Goal: Task Accomplishment & Management: Complete application form

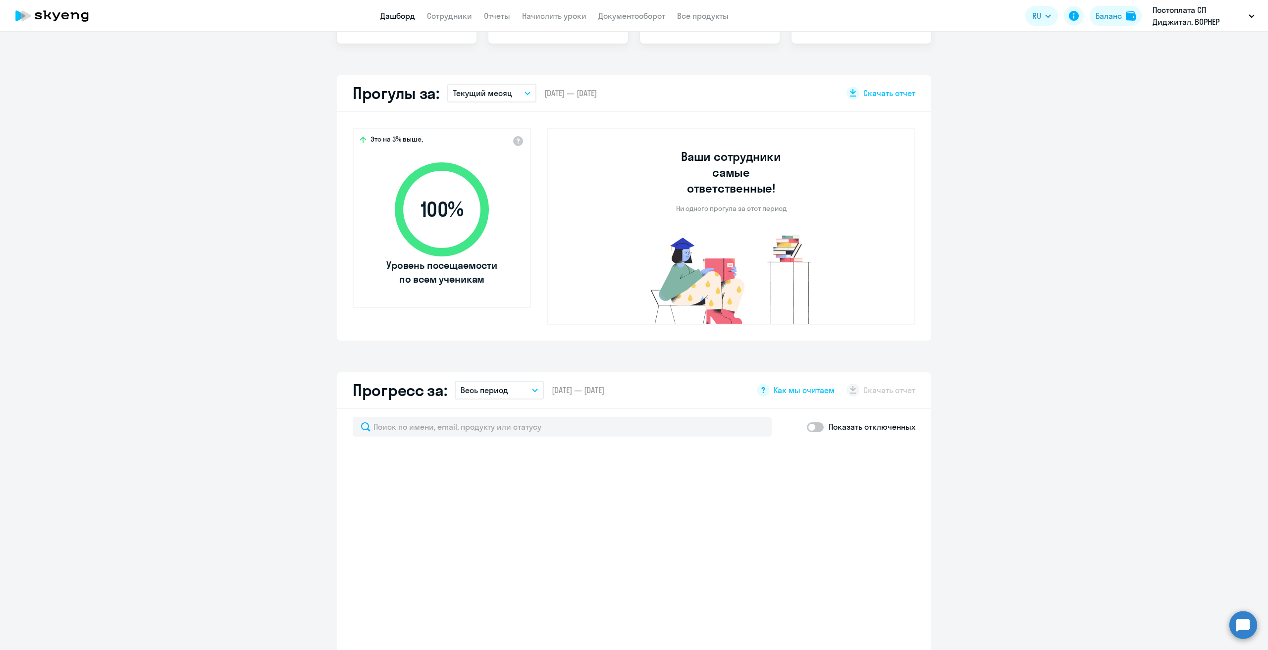
scroll to position [347, 0]
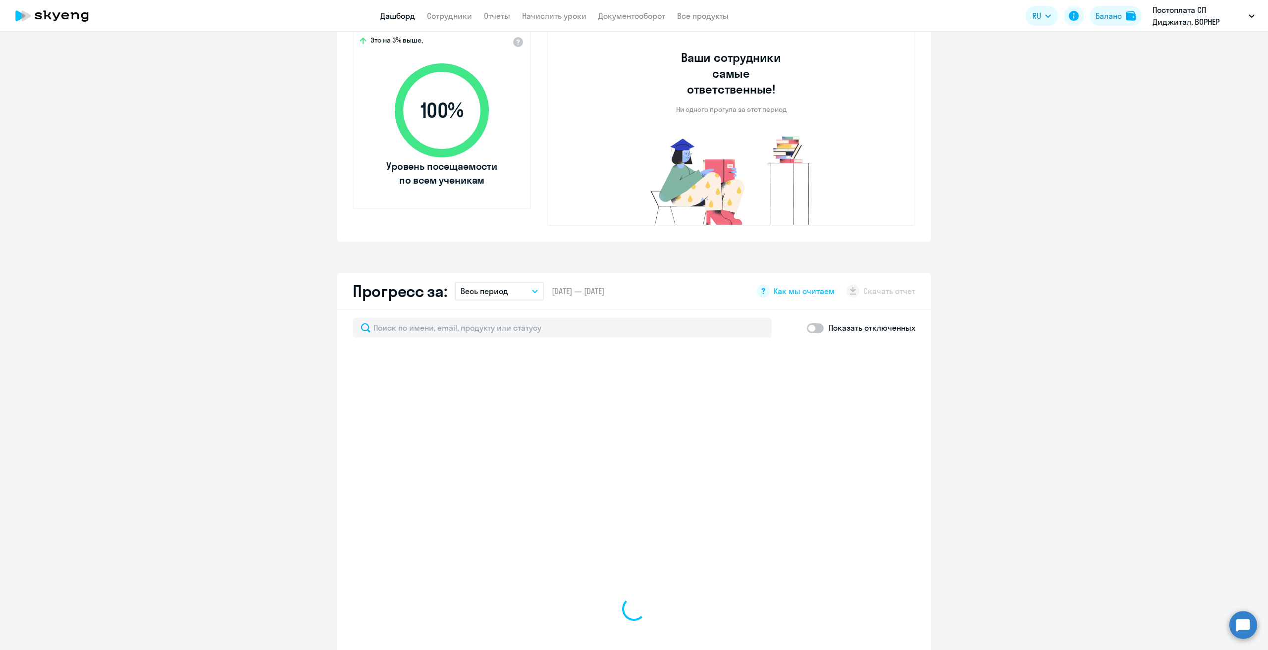
select select "30"
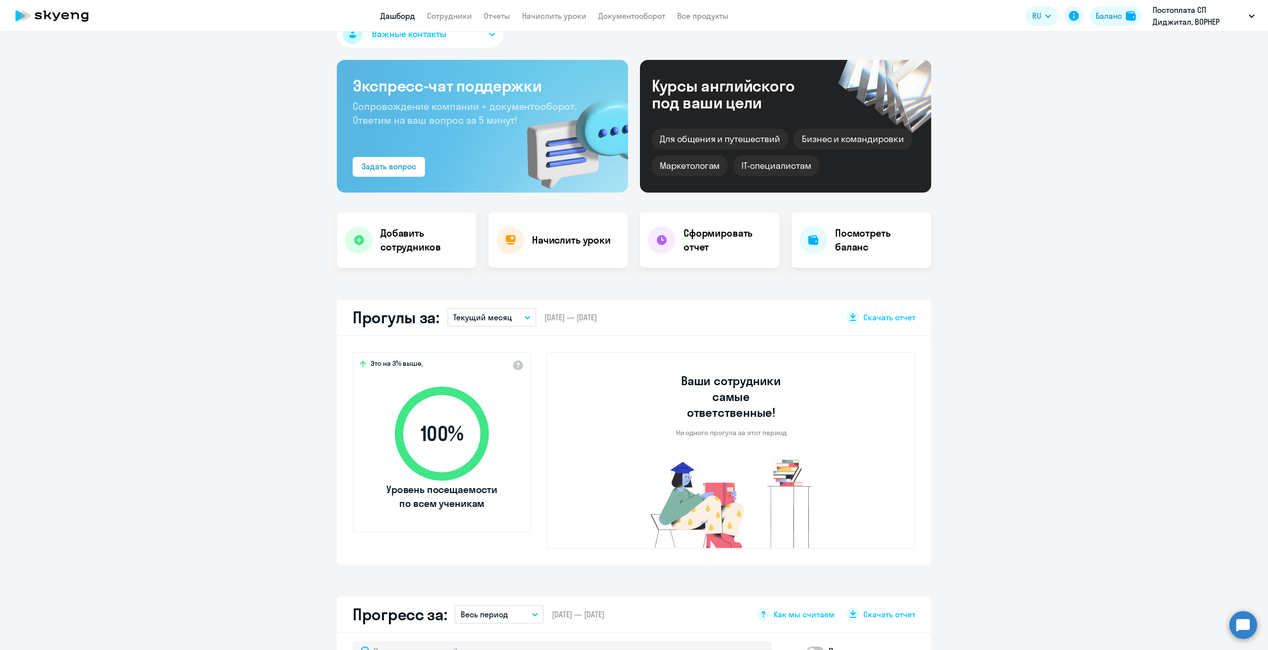
scroll to position [0, 0]
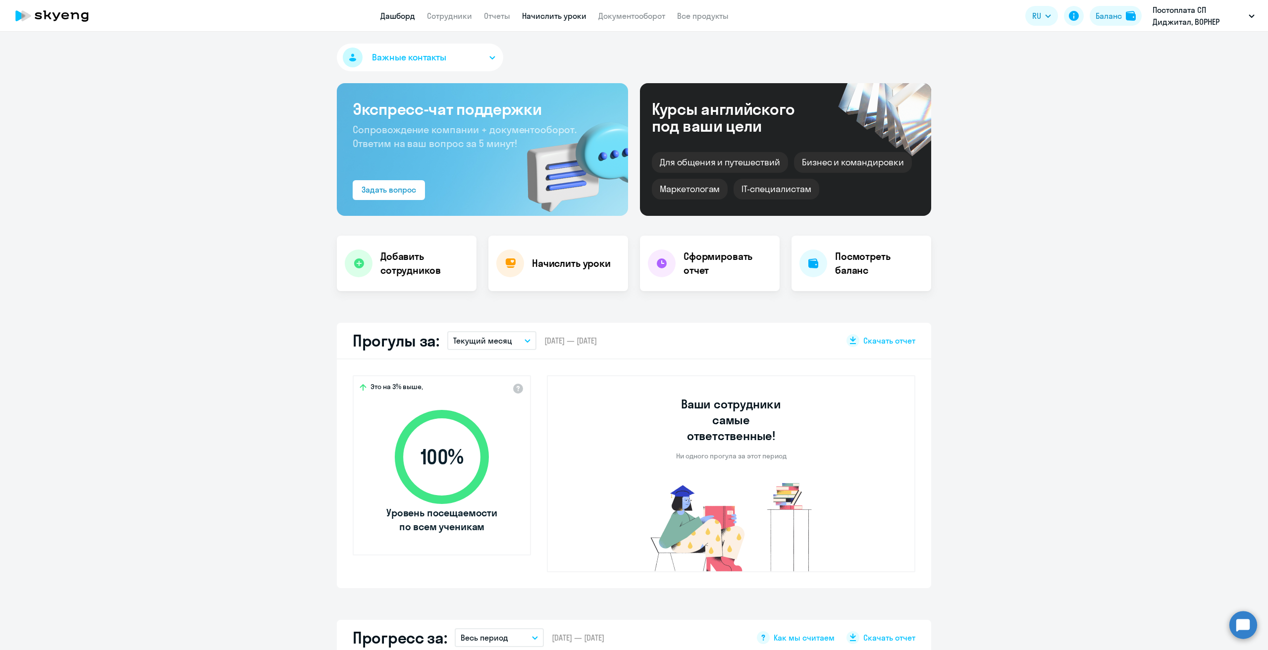
click at [567, 15] on link "Начислить уроки" at bounding box center [554, 16] width 64 height 10
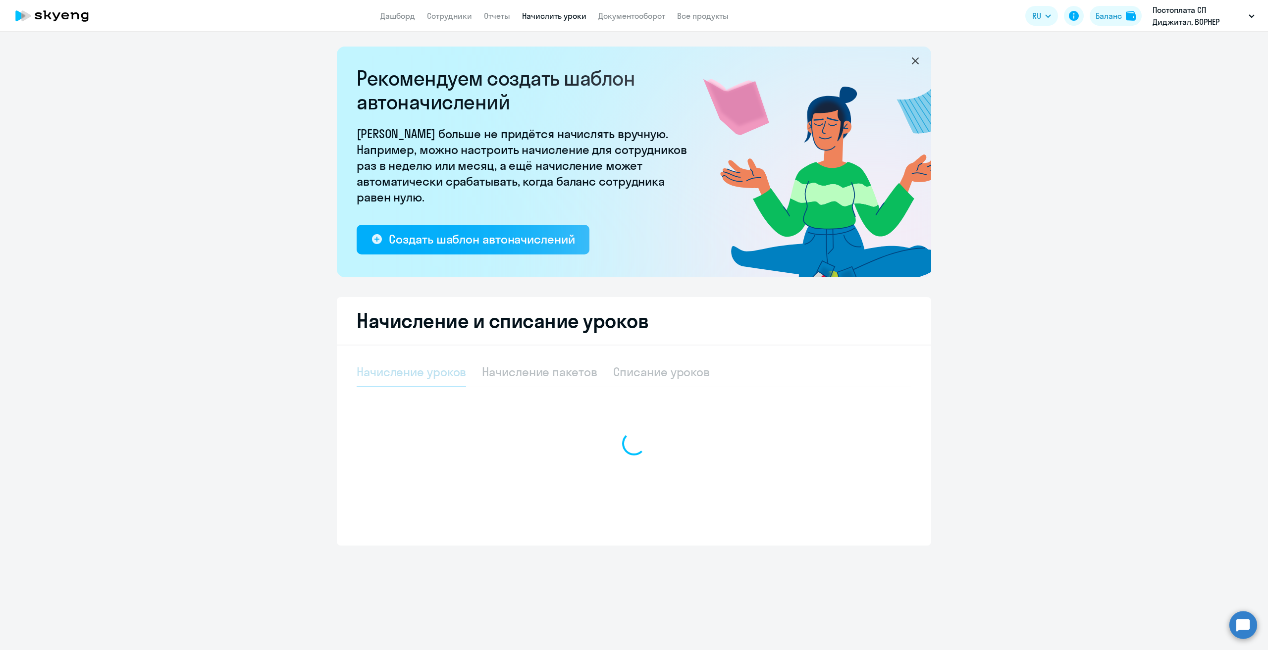
select select "10"
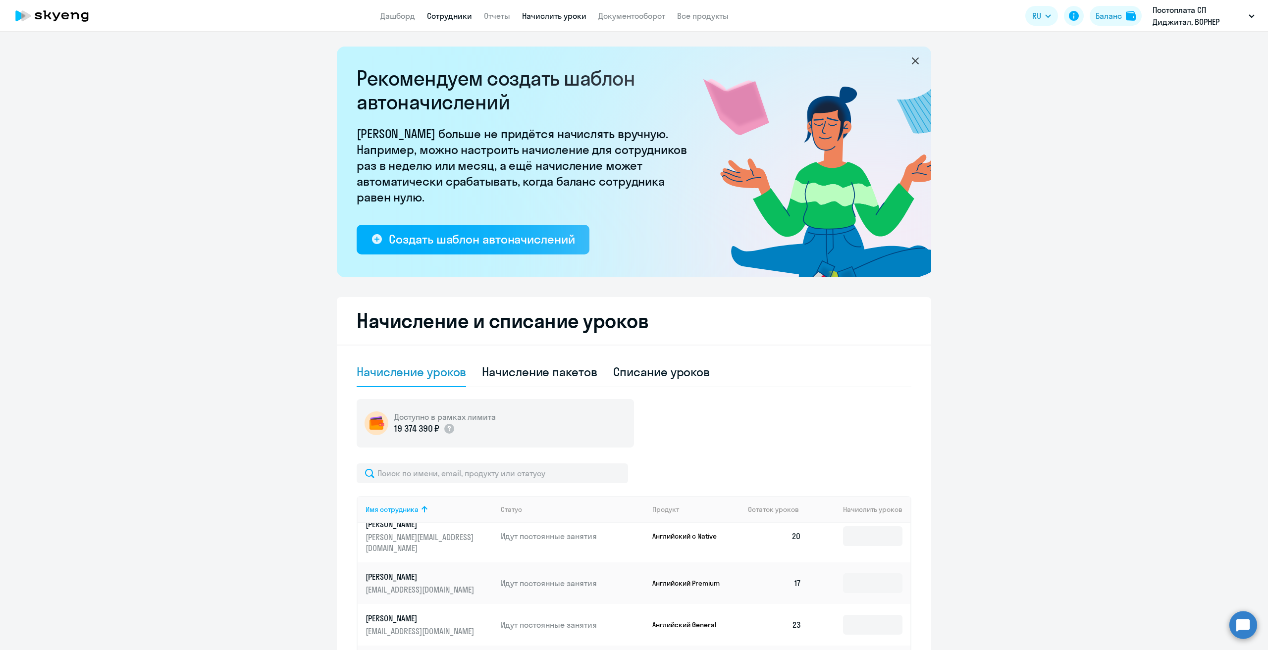
click at [447, 18] on link "Сотрудники" at bounding box center [449, 16] width 45 height 10
select select "30"
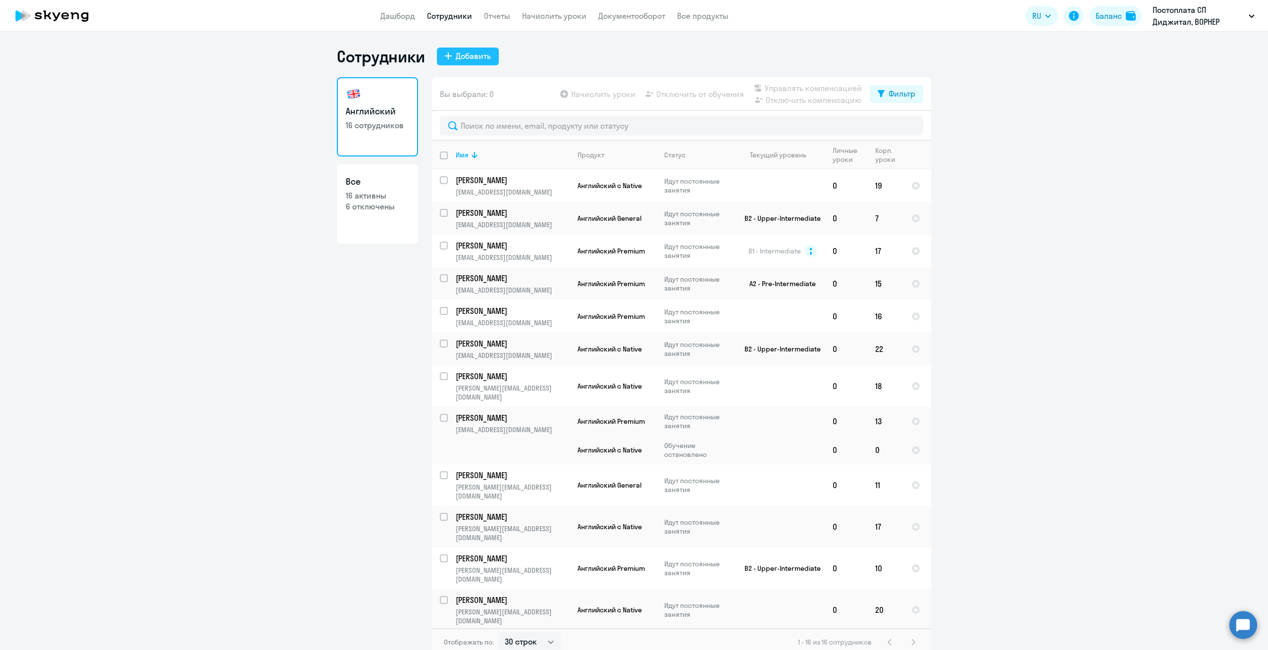
click at [486, 50] on div "Добавить" at bounding box center [473, 56] width 35 height 12
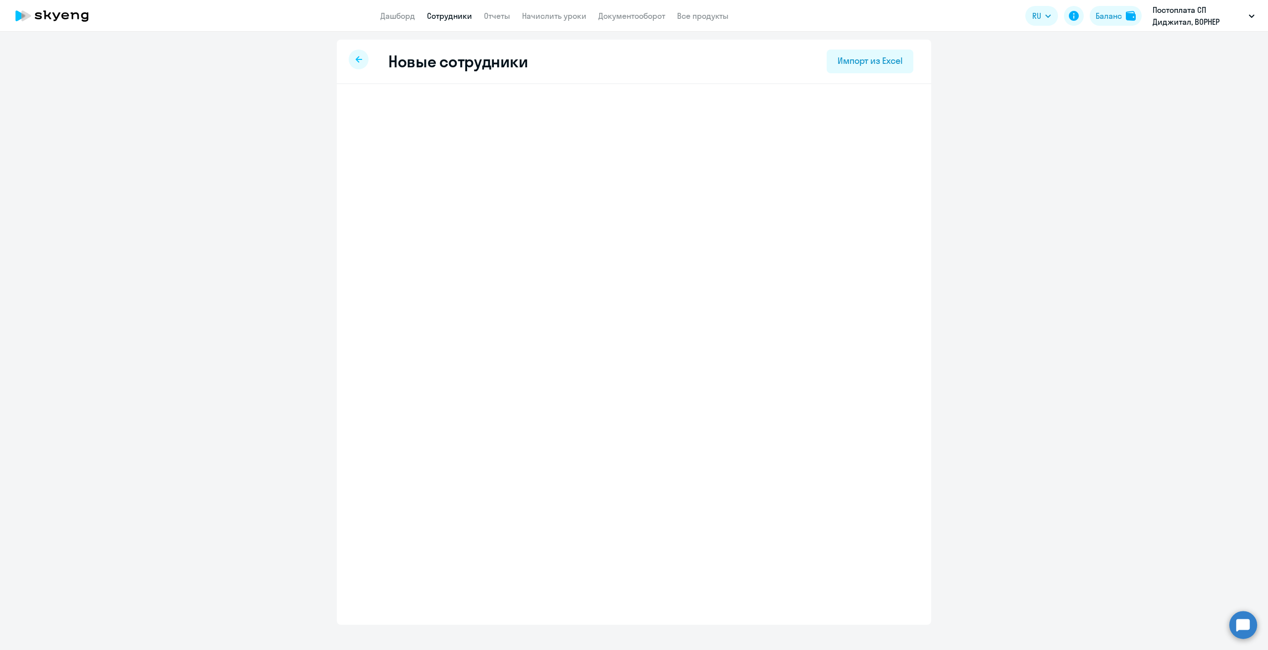
select select "english_adult_not_native_speaker"
select select "3"
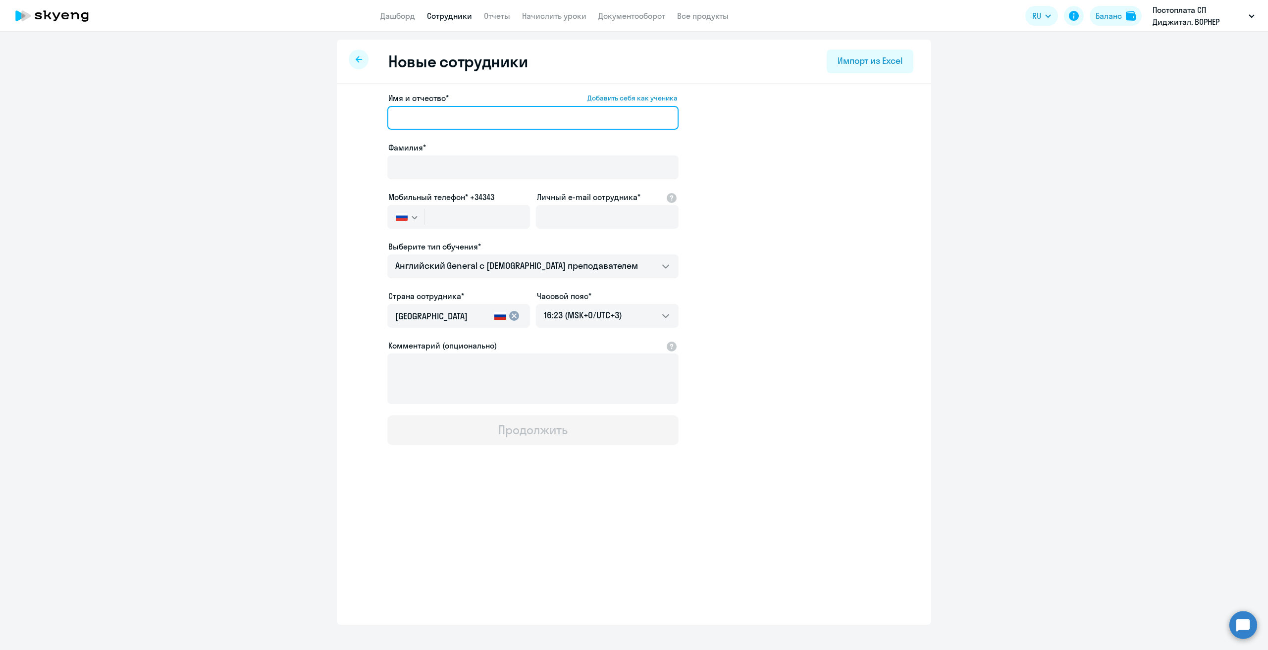
click at [447, 113] on input "Имя и отчество* Добавить себя как ученика" at bounding box center [532, 118] width 291 height 24
type input "T"
drag, startPoint x: 488, startPoint y: 117, endPoint x: 441, endPoint y: 117, distance: 47.1
click at [441, 117] on input "[PERSON_NAME]" at bounding box center [532, 118] width 291 height 24
type input "[PERSON_NAME]"
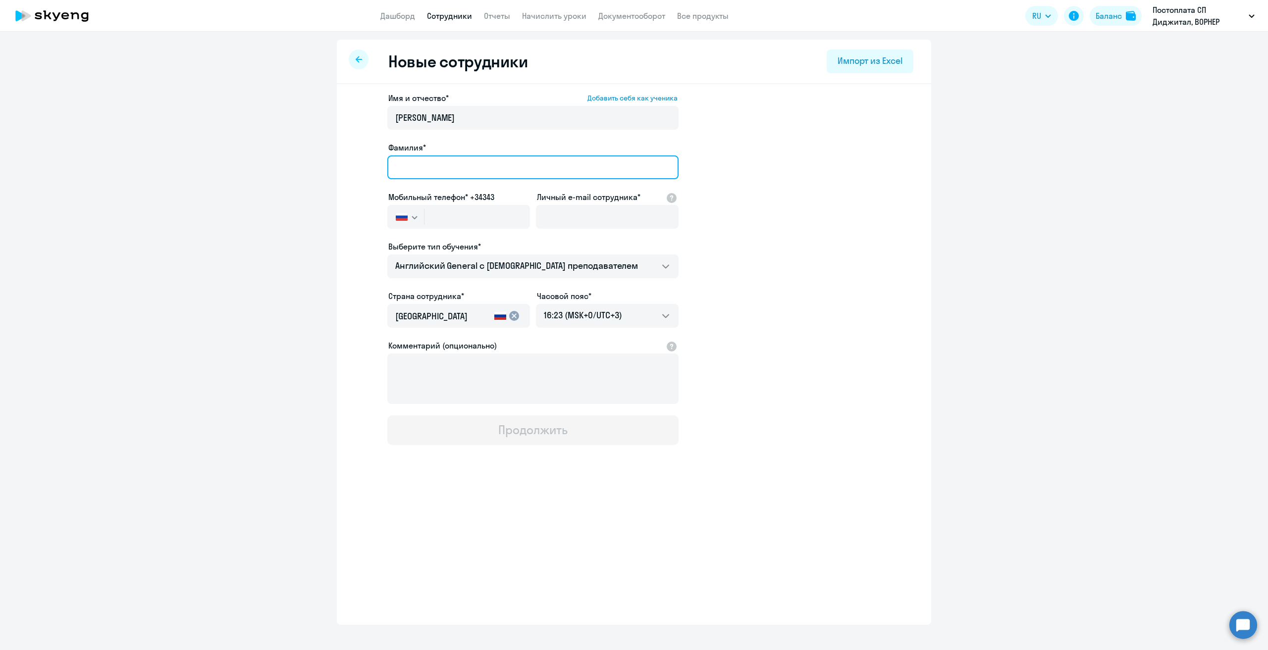
click at [439, 163] on input "Фамилия*" at bounding box center [532, 168] width 291 height 24
paste input "[PERSON_NAME]"
type input "[PERSON_NAME]"
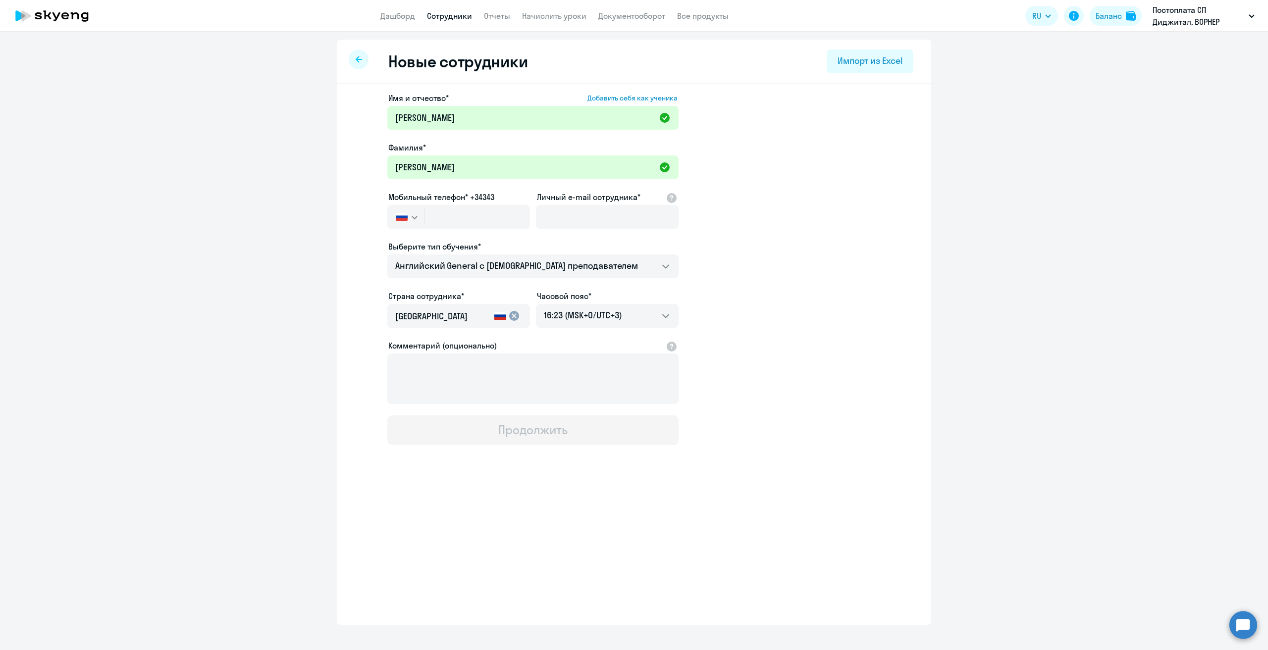
click at [810, 198] on app-new-student-form "Имя и отчество* Добавить себя как ученика [PERSON_NAME]* [PERSON_NAME] Мобильны…" at bounding box center [634, 268] width 563 height 353
click at [572, 210] on input "Личный e-mail сотрудника*" at bounding box center [607, 217] width 143 height 24
paste input "[PERSON_NAME][EMAIL_ADDRESS][DOMAIN_NAME]"
type input "[PERSON_NAME][EMAIL_ADDRESS][DOMAIN_NAME]"
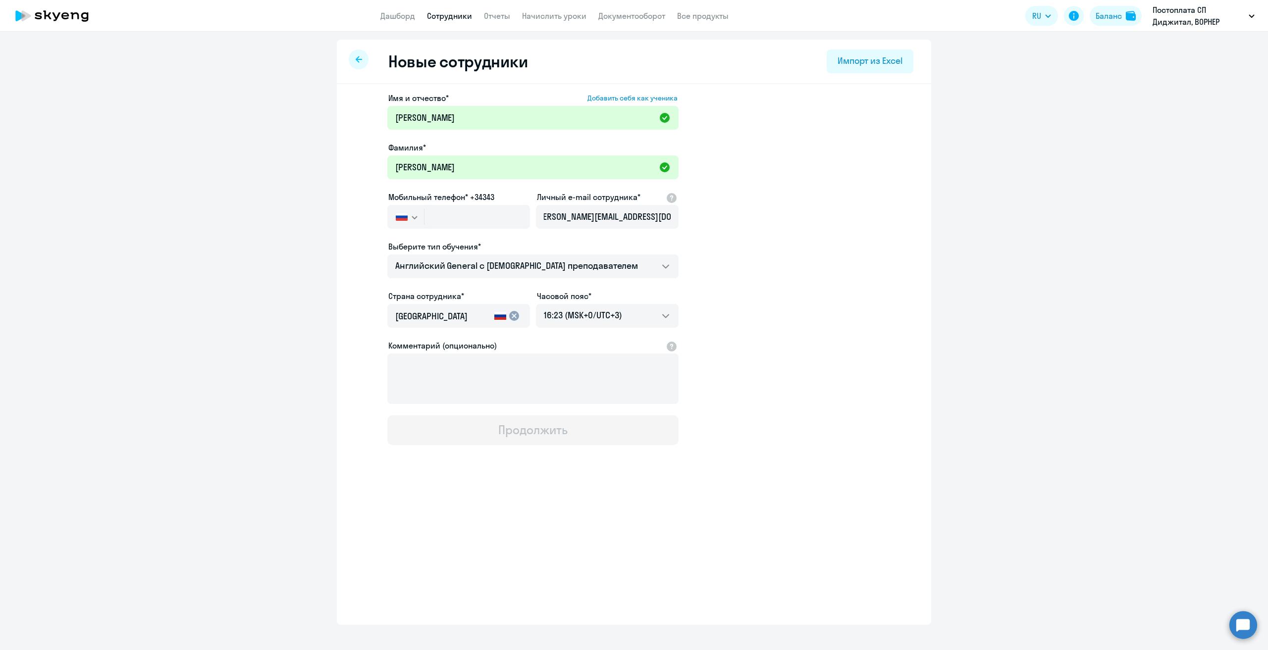
scroll to position [0, 0]
click at [458, 212] on input "text" at bounding box center [478, 217] width 106 height 24
paste input "[PHONE_NUMBER]"
type input "[PHONE_NUMBER]"
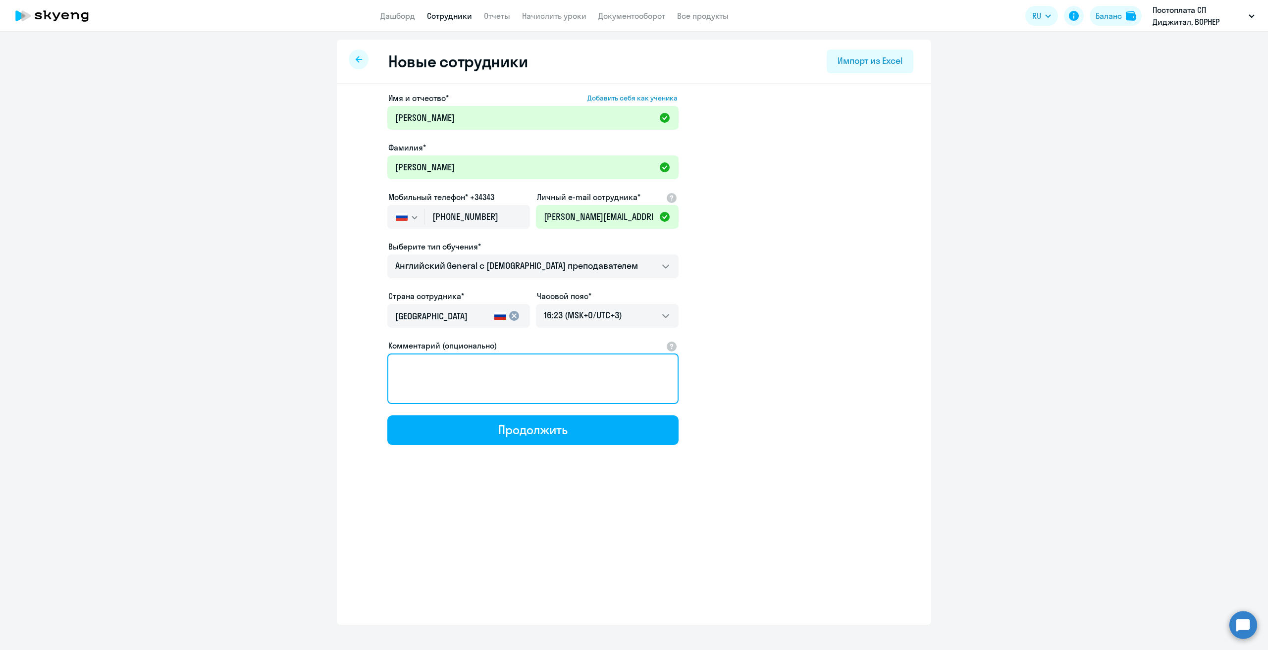
click at [494, 385] on textarea "Комментарий (опционально)" at bounding box center [532, 379] width 291 height 51
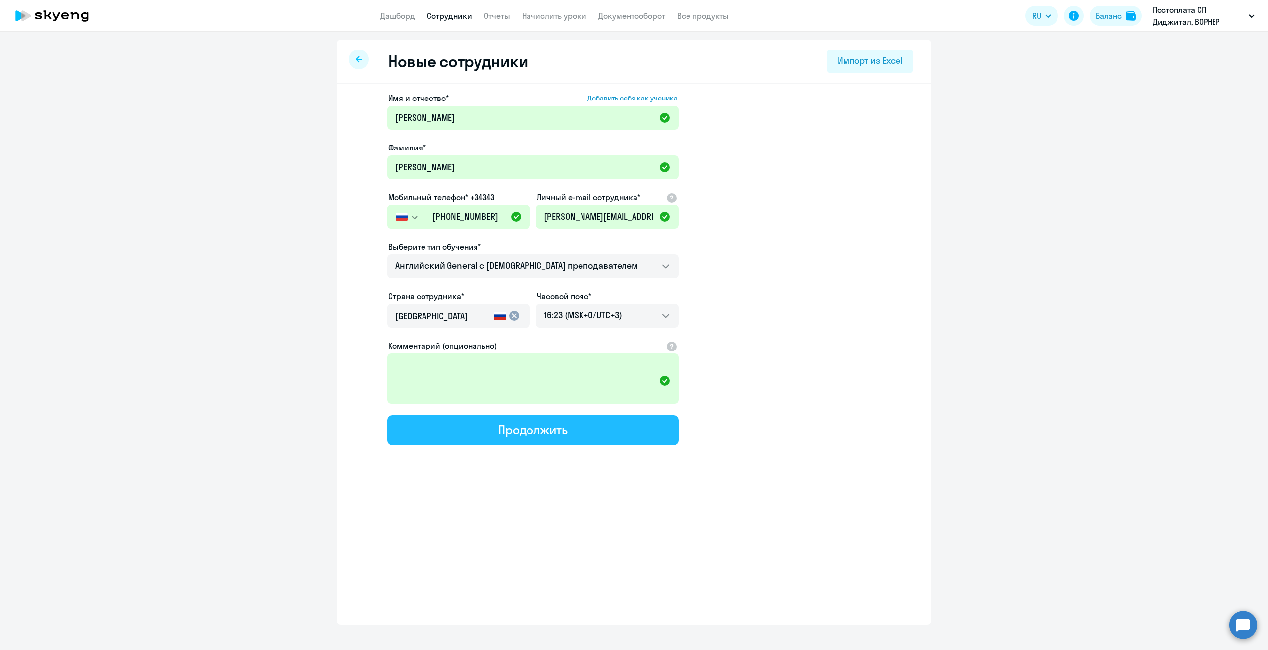
click at [486, 433] on button "Продолжить" at bounding box center [532, 431] width 291 height 30
select select "english_adult_not_native_speaker"
select select "3"
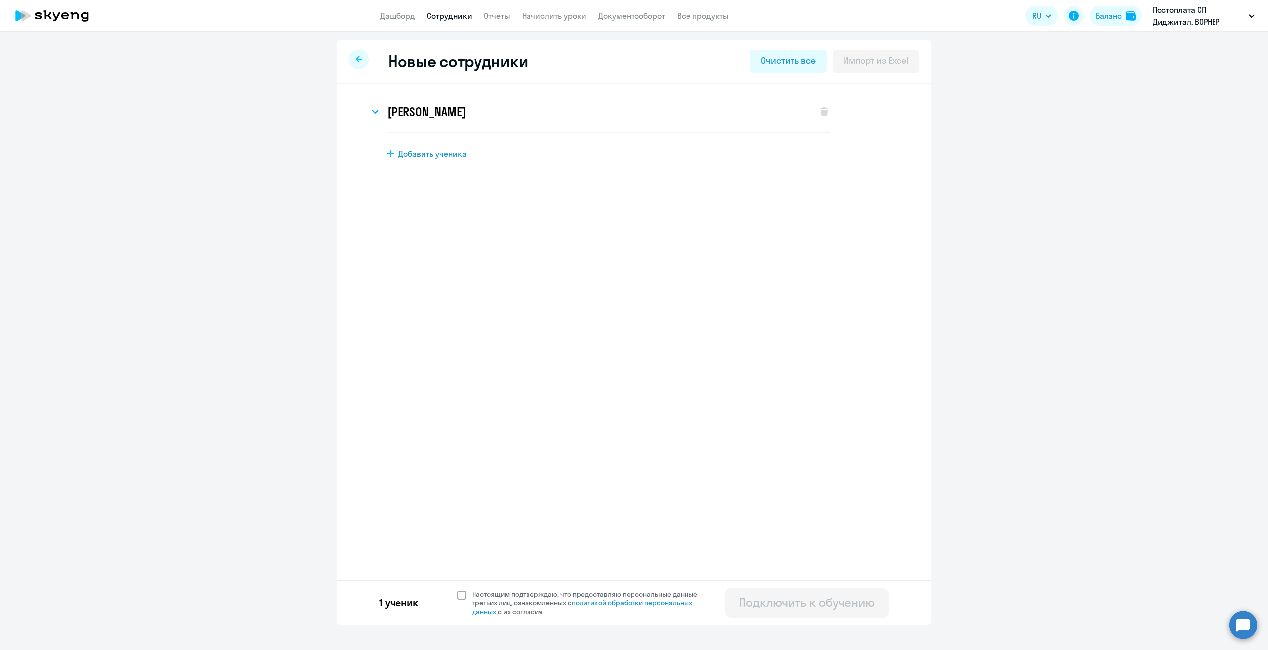
click at [461, 597] on span at bounding box center [461, 595] width 9 height 9
click at [457, 590] on input "Настоящим подтверждаю, что предоставляю персональные данные третьих лиц, ознако…" at bounding box center [457, 590] width 0 height 0
checkbox input "true"
click at [357, 68] on div at bounding box center [359, 60] width 20 height 20
select select "30"
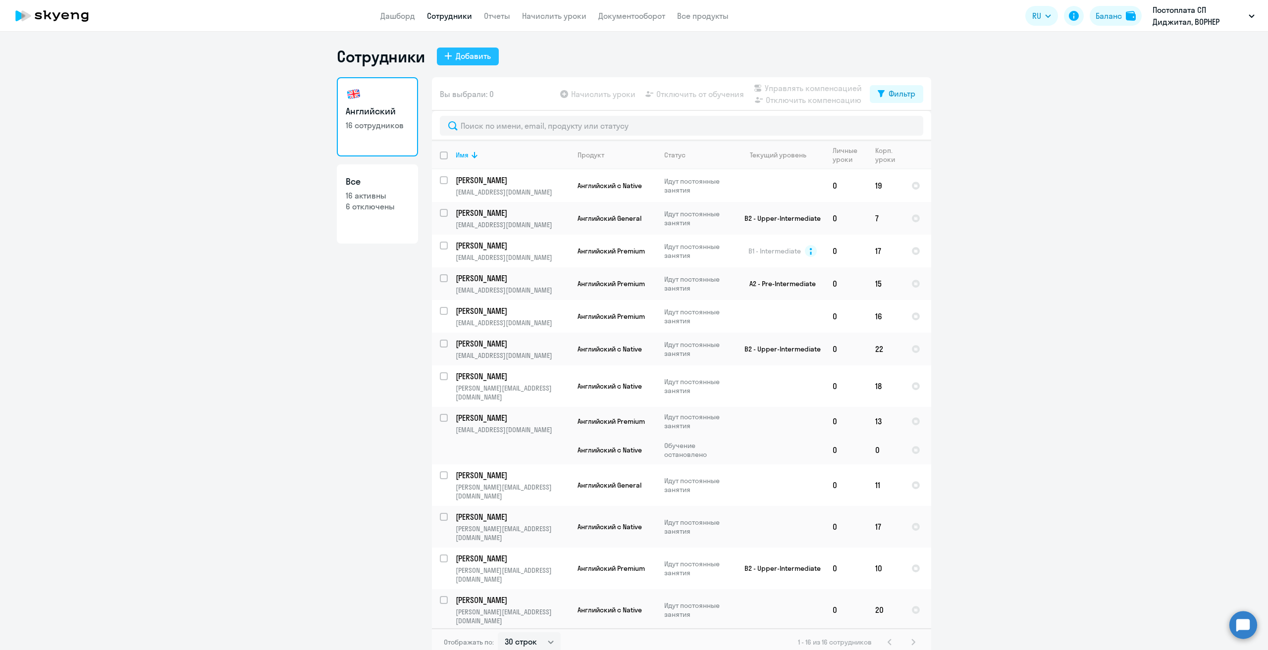
click at [464, 59] on div "Добавить" at bounding box center [473, 56] width 35 height 12
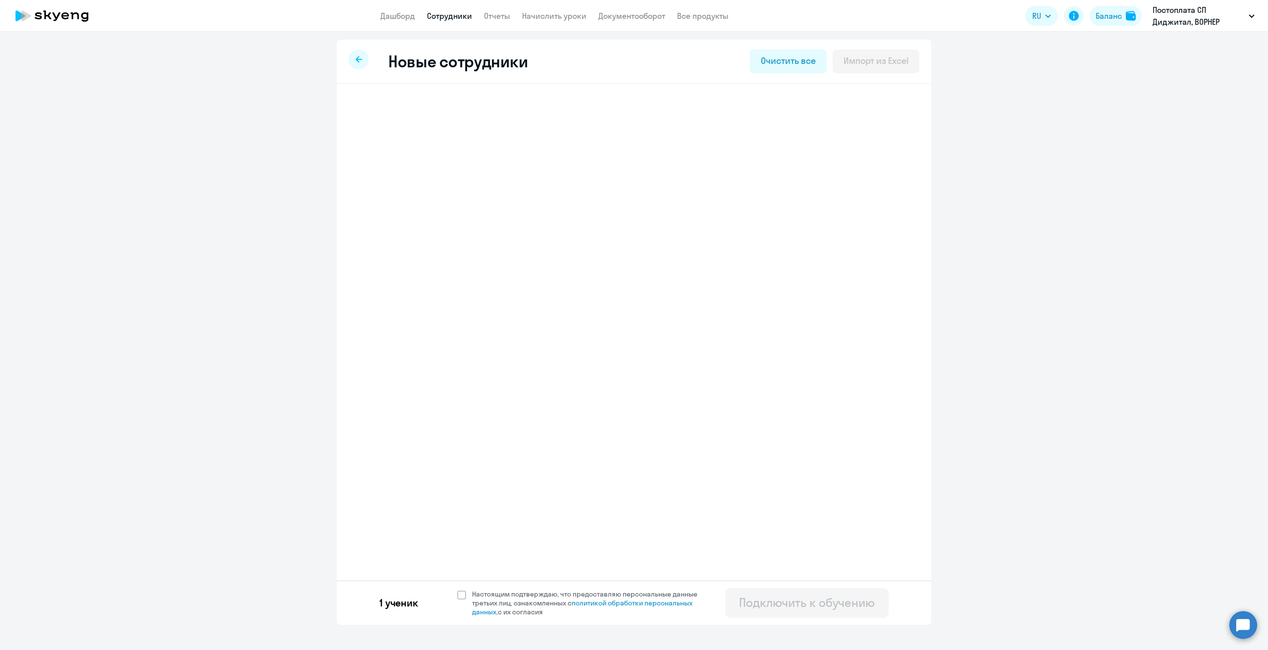
select select "english_adult_not_native_speaker"
select select "3"
click at [460, 592] on span at bounding box center [461, 595] width 9 height 9
click at [457, 590] on input "Настоящим подтверждаю, что предоставляю персональные данные третьих лиц, ознако…" at bounding box center [457, 590] width 0 height 0
checkbox input "true"
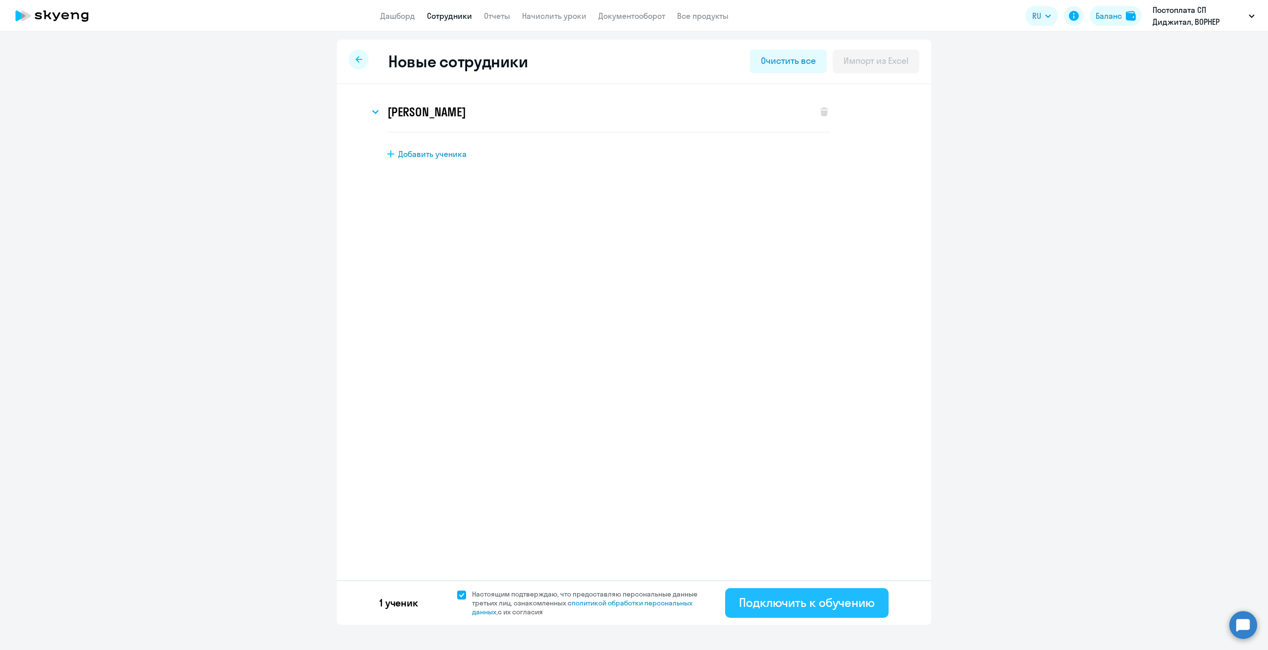
click at [776, 602] on div "Подключить к обучению" at bounding box center [807, 603] width 136 height 16
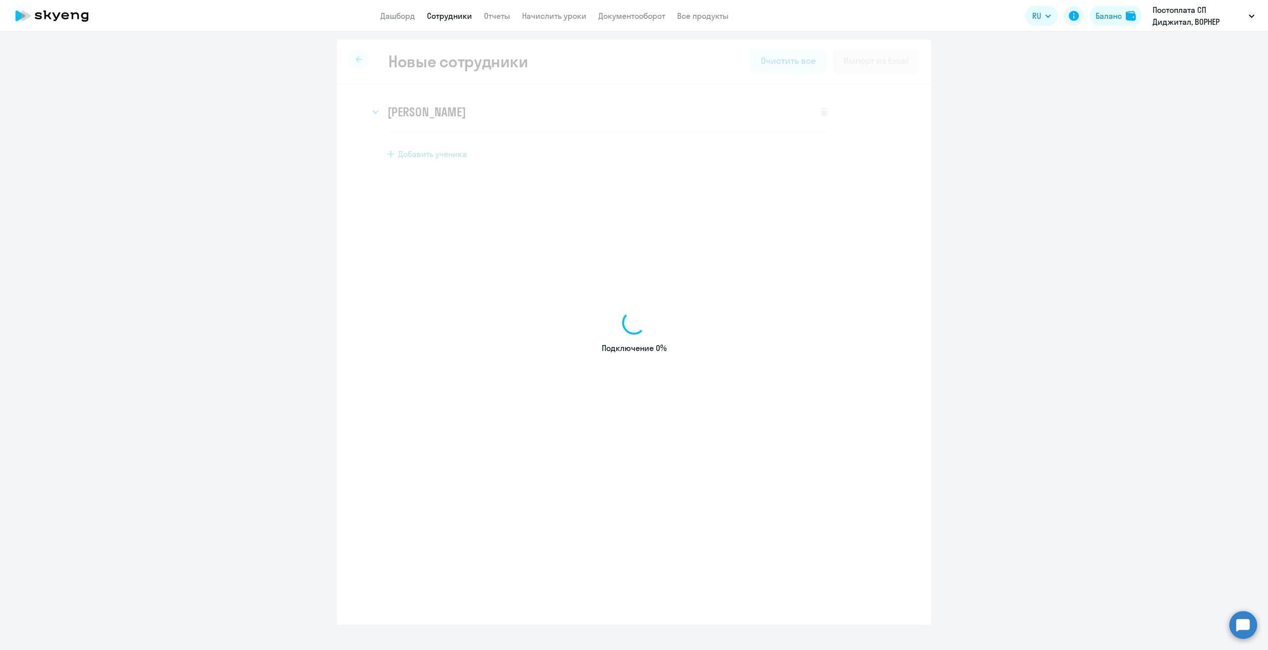
select select "english_adult_not_native_speaker"
select select "3"
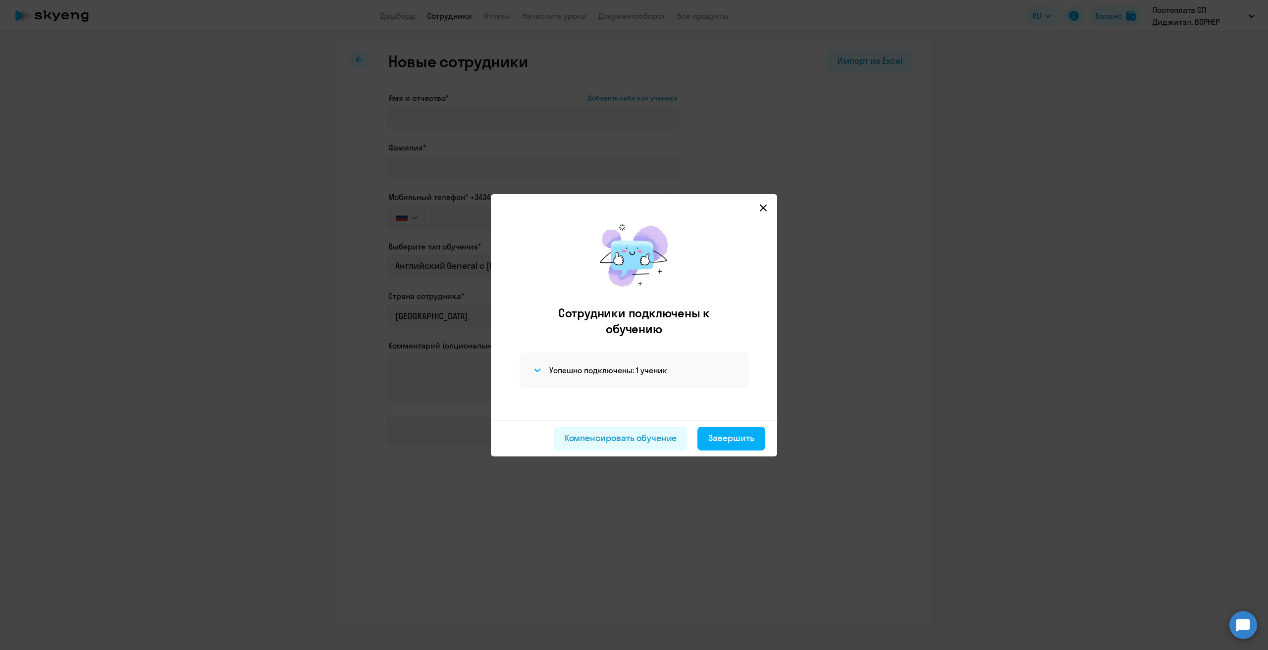
click at [761, 208] on icon at bounding box center [763, 208] width 8 height 8
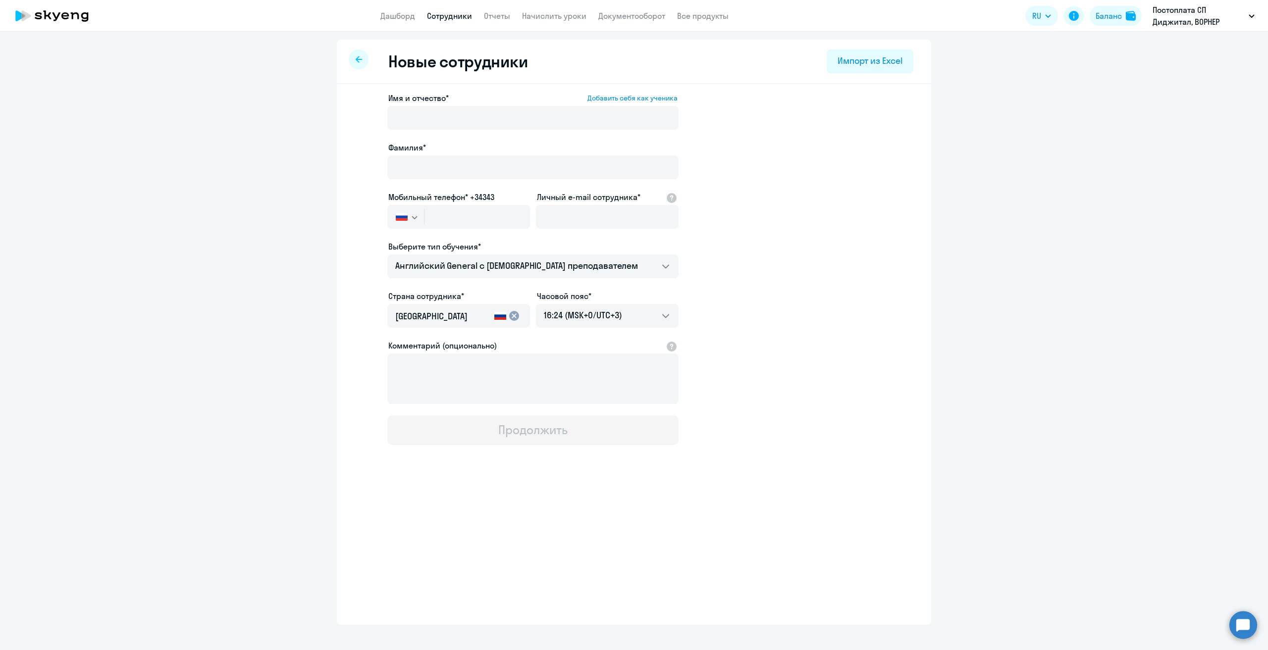
select select "30"
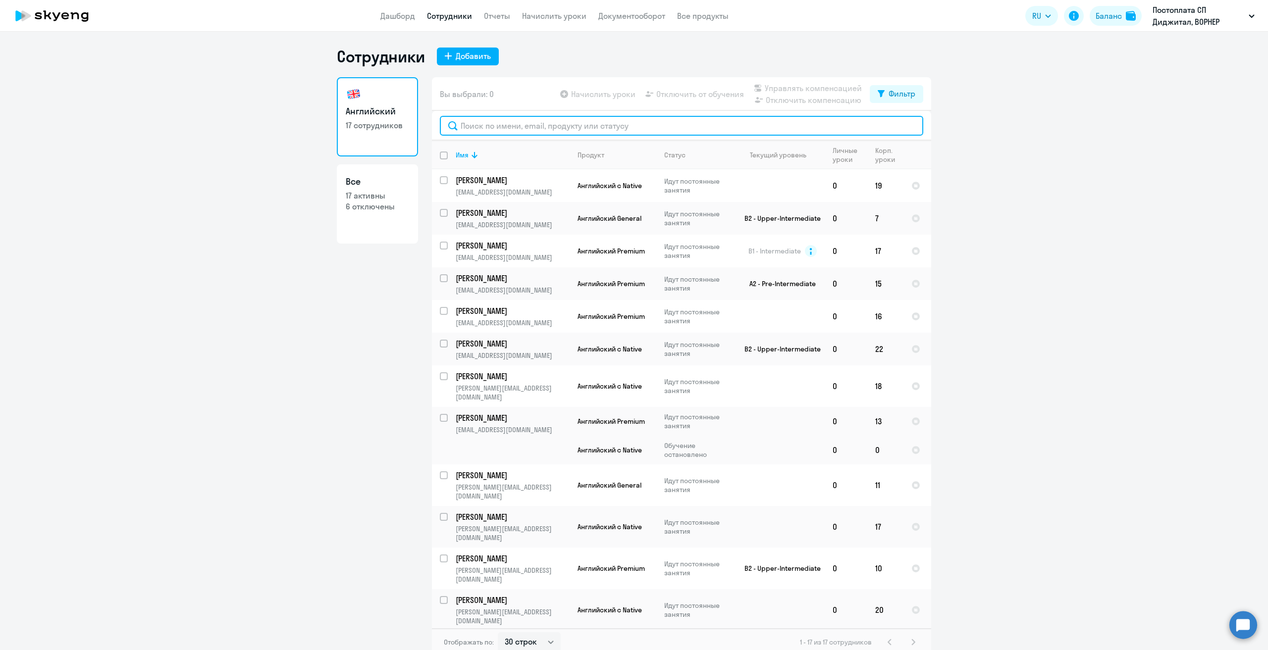
click at [506, 129] on input "text" at bounding box center [682, 126] width 484 height 20
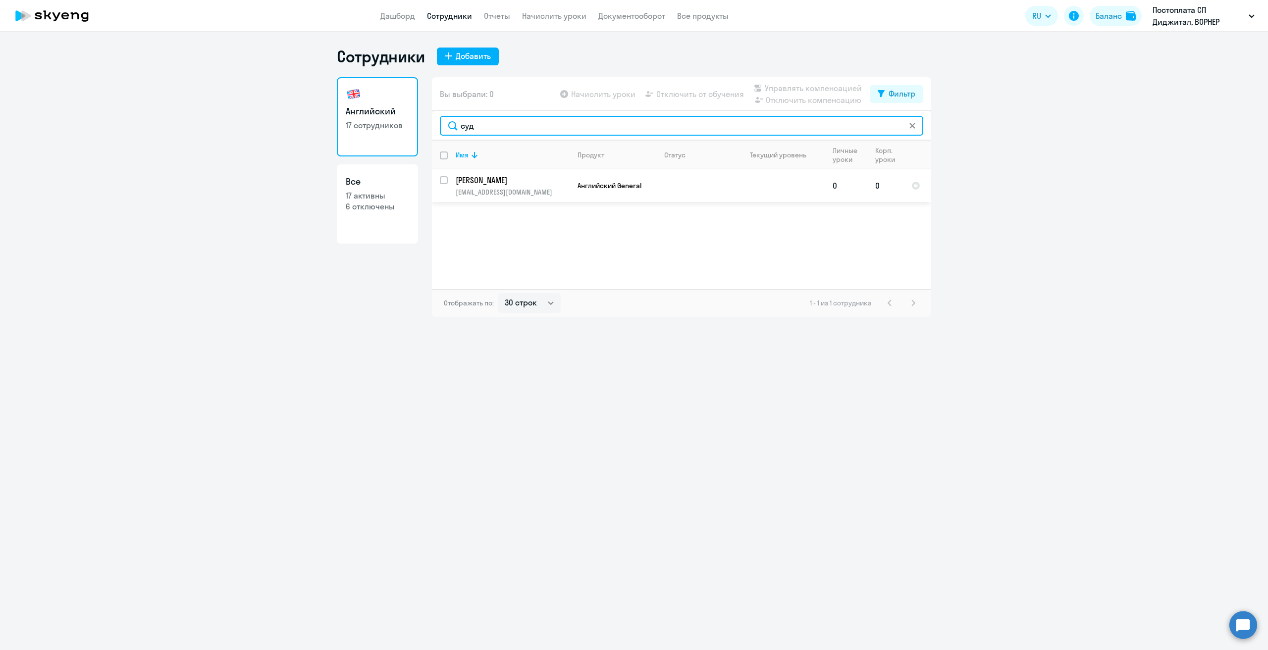
type input "суд"
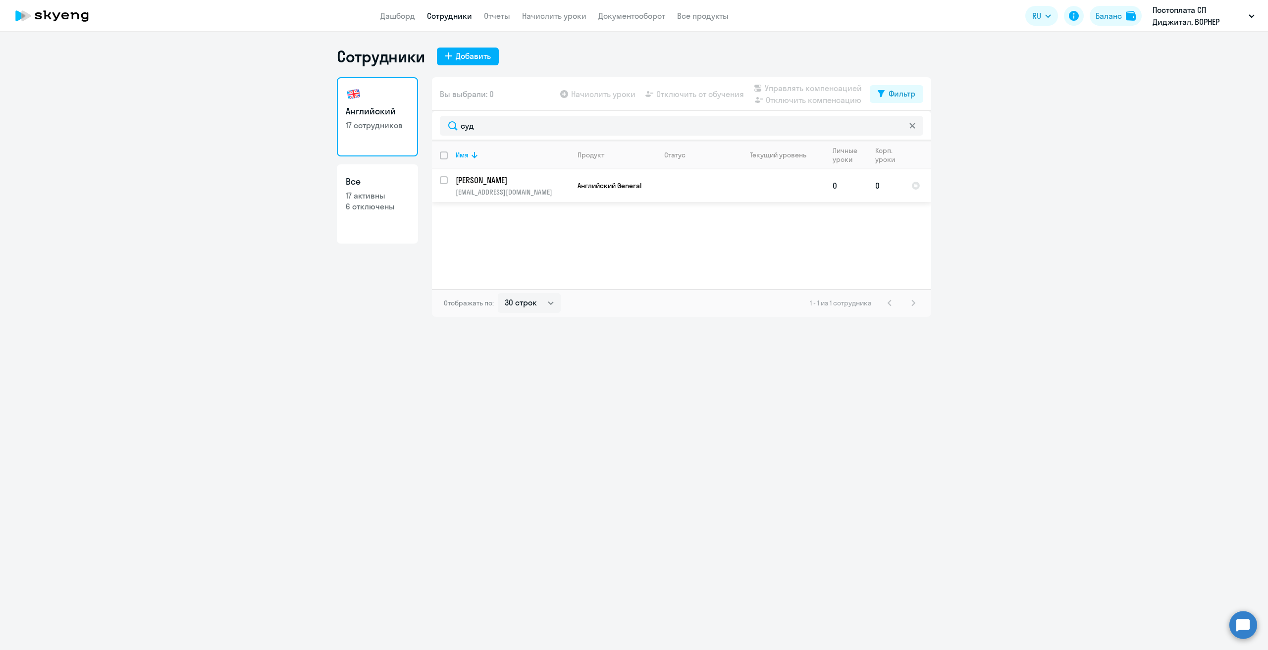
click at [506, 179] on p "[PERSON_NAME]" at bounding box center [512, 180] width 112 height 11
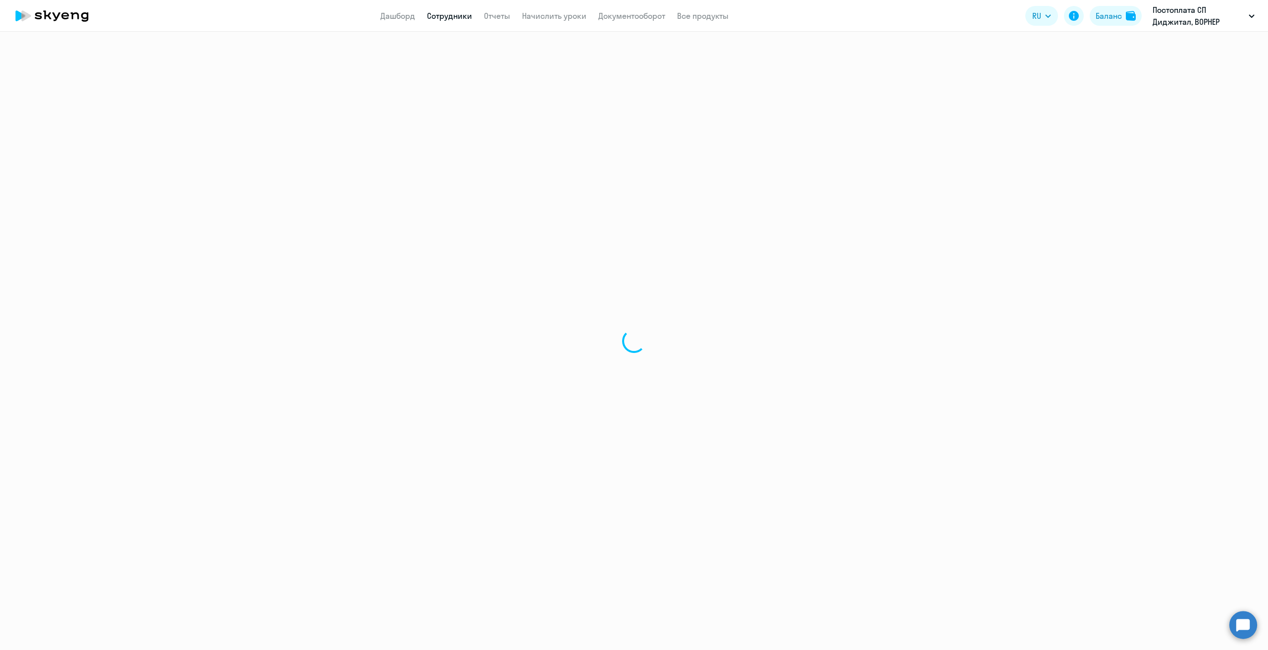
select select "english"
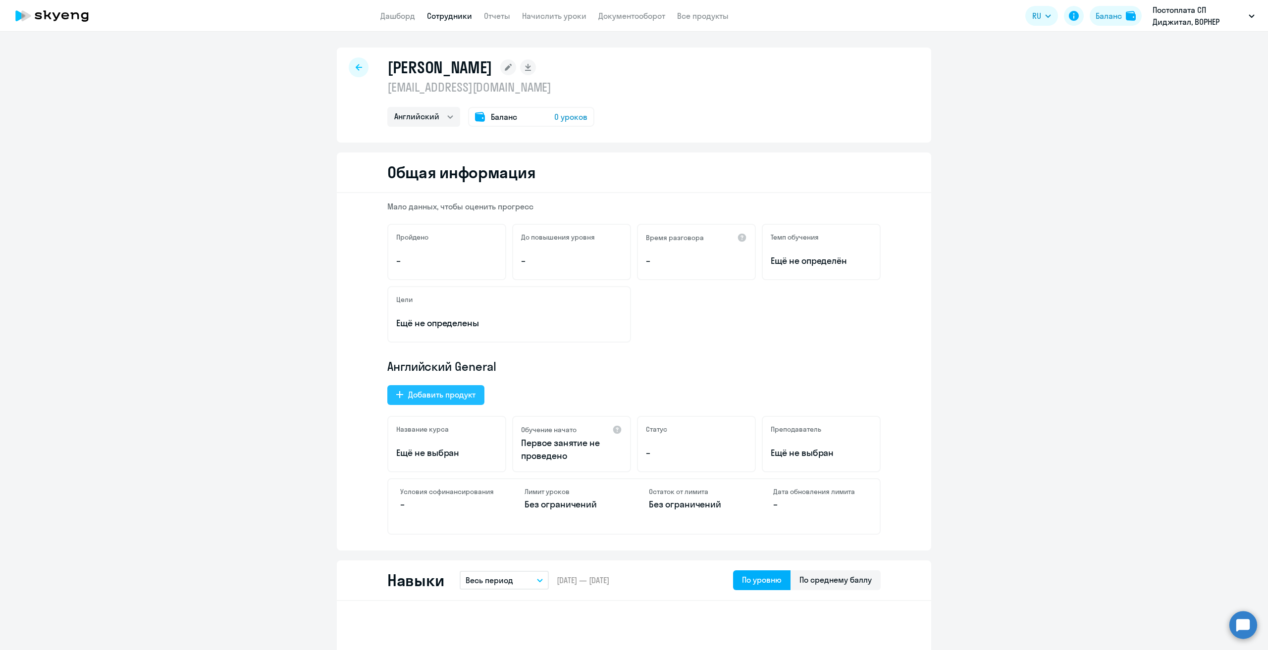
click at [420, 393] on div "Добавить продукт" at bounding box center [441, 395] width 67 height 12
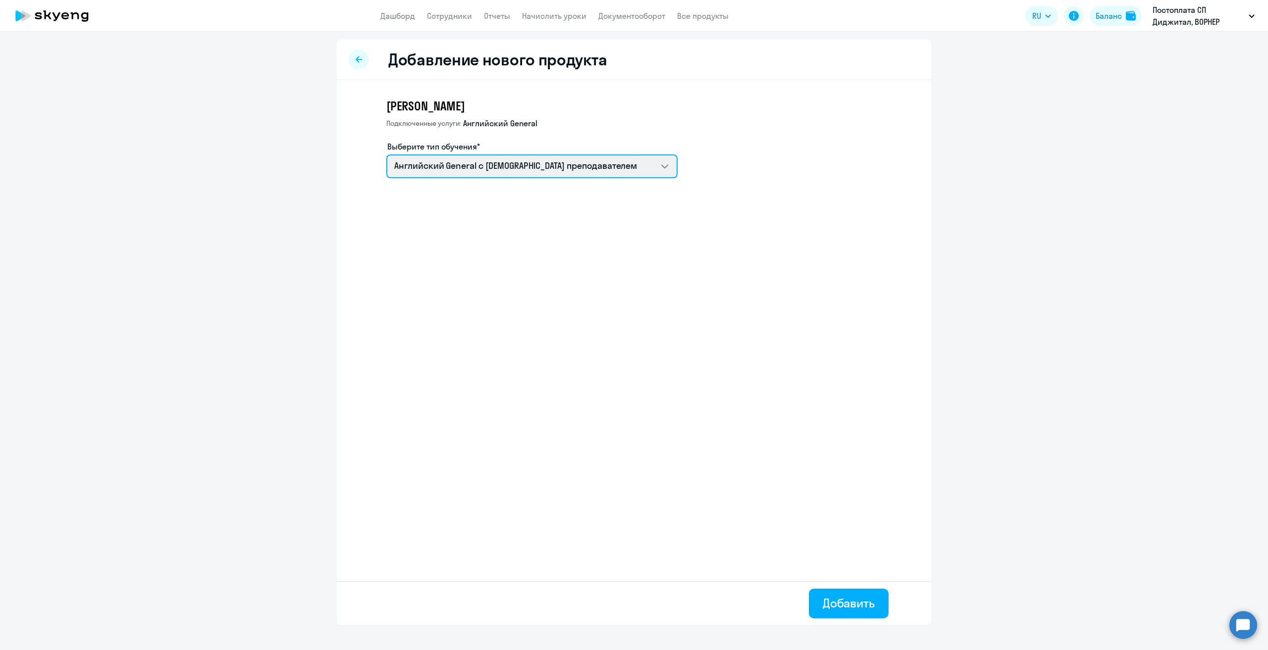
click at [478, 164] on select "Английский General с [DEMOGRAPHIC_DATA] преподавателем Премиум [DEMOGRAPHIC_DAT…" at bounding box center [531, 167] width 291 height 24
select select "english_adult_not_native_speaker_premium"
click at [386, 155] on select "Английский General с [DEMOGRAPHIC_DATA] преподавателем Премиум [DEMOGRAPHIC_DAT…" at bounding box center [531, 167] width 291 height 24
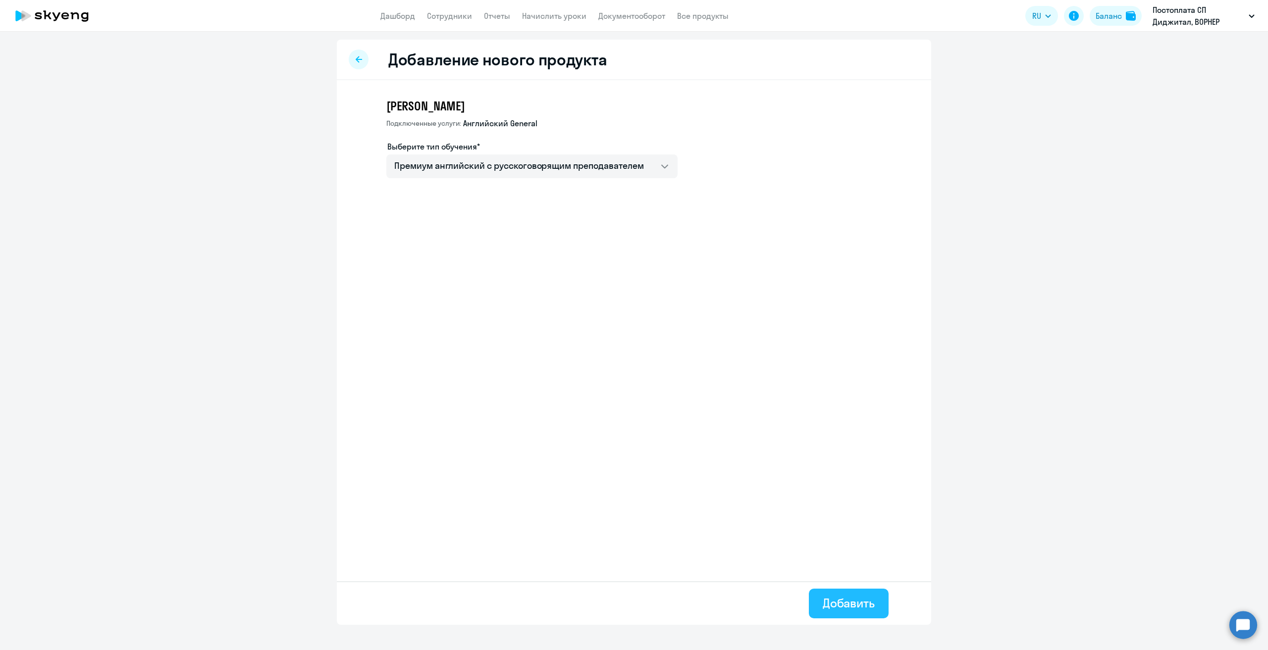
click at [849, 602] on div "Добавить" at bounding box center [849, 603] width 52 height 16
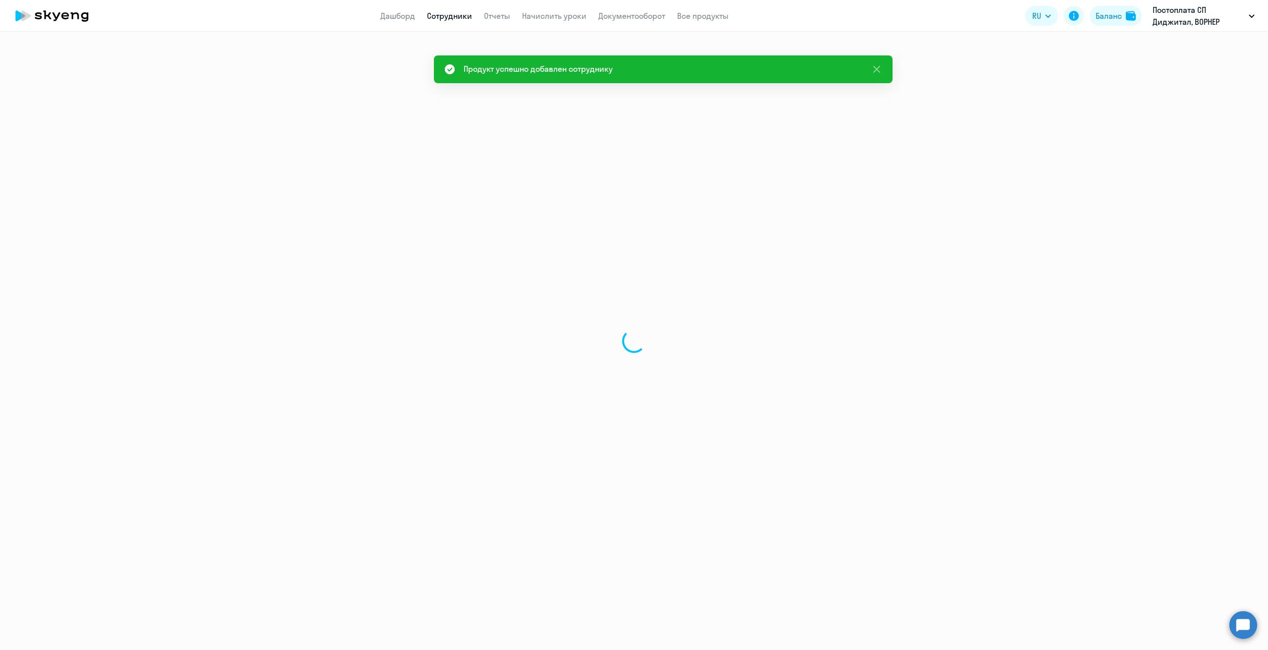
select select "english"
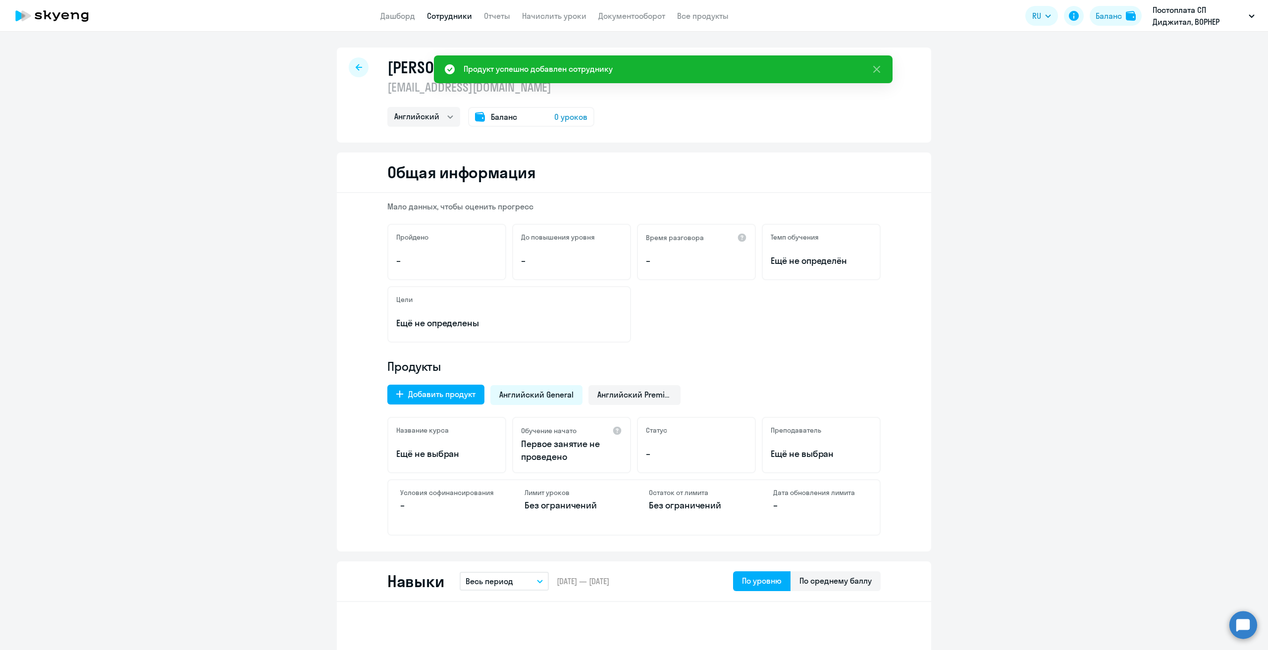
click at [360, 63] on div at bounding box center [359, 67] width 20 height 20
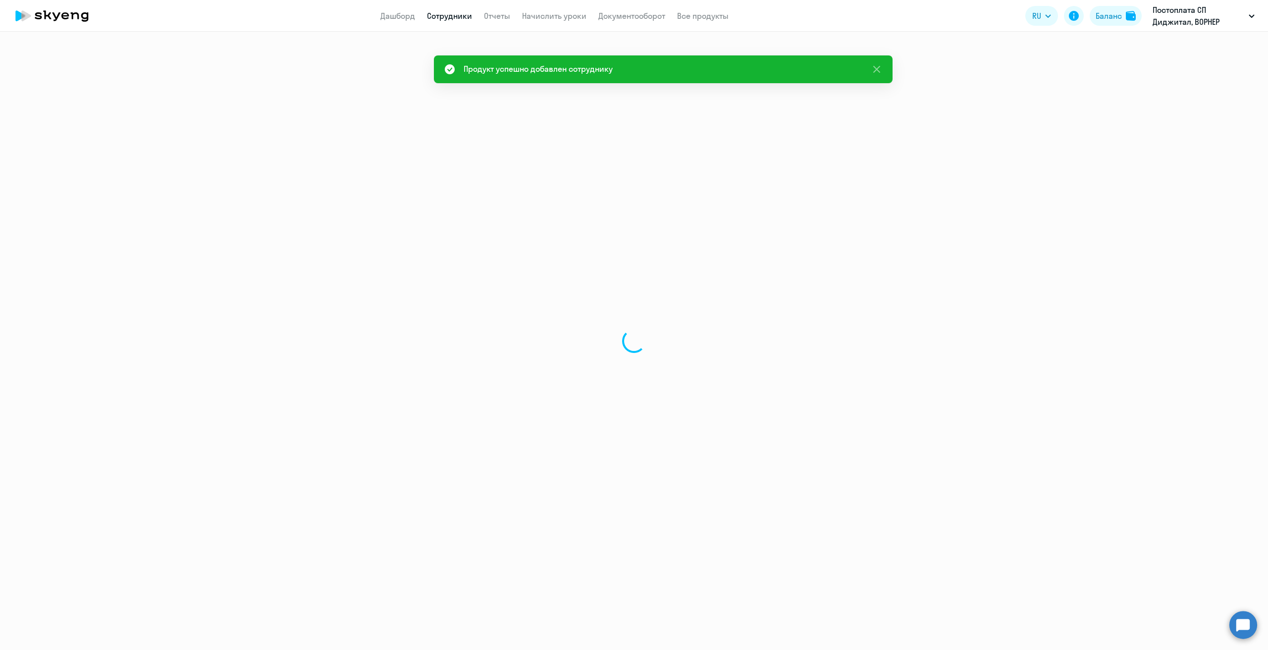
select select "30"
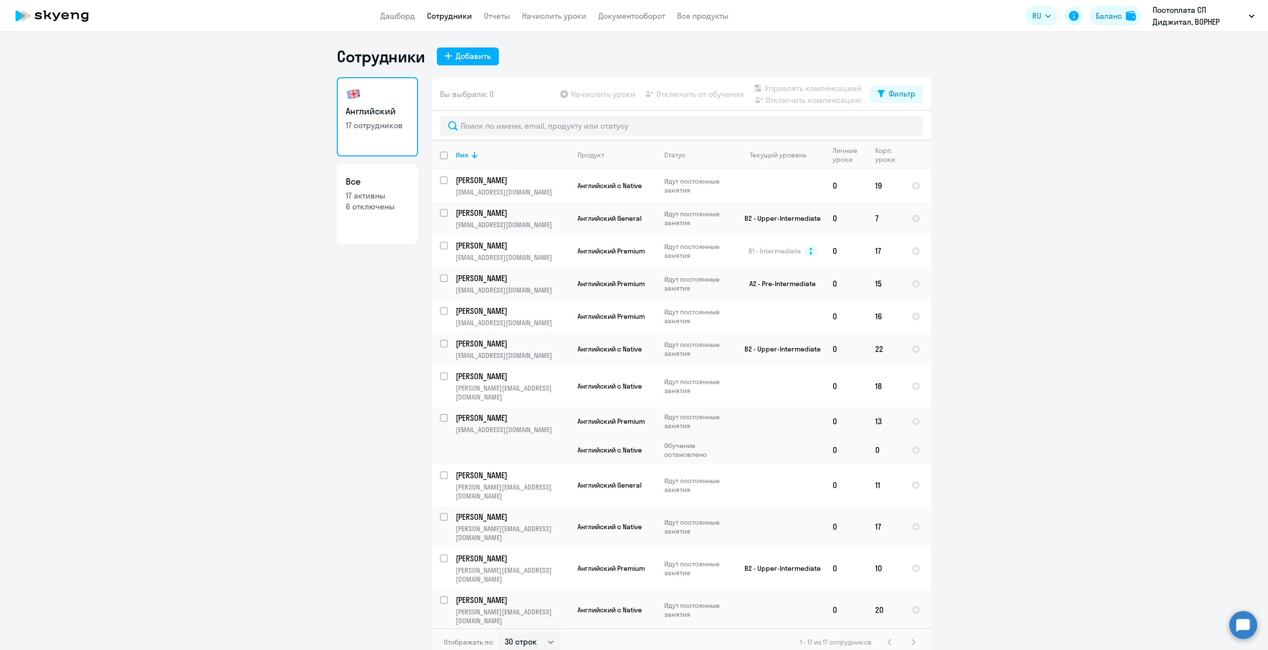
click at [528, 114] on div at bounding box center [681, 126] width 499 height 30
click at [534, 126] on input "text" at bounding box center [682, 126] width 484 height 20
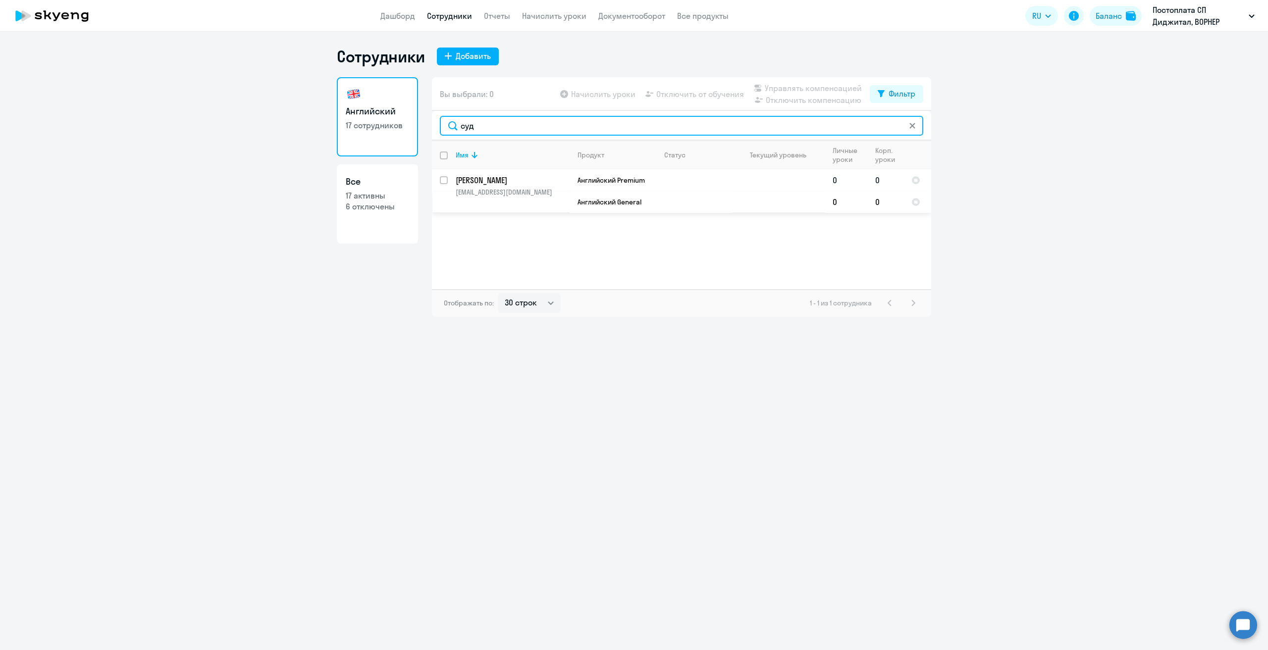
type input "суд"
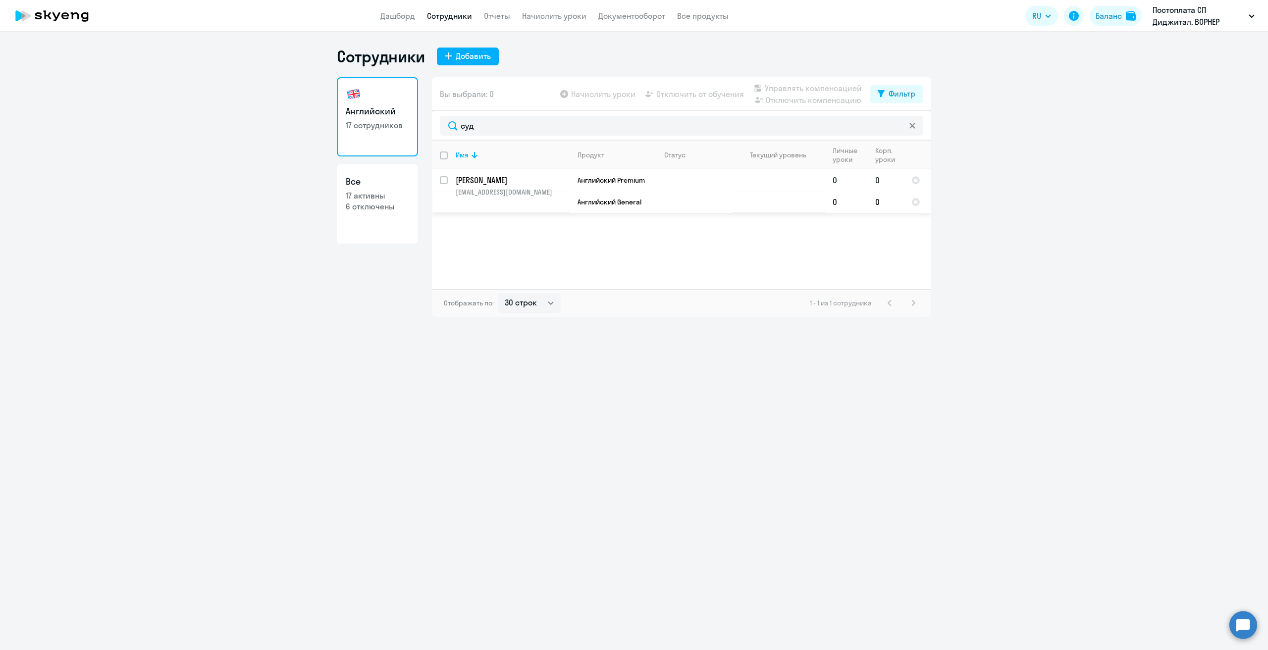
click at [507, 185] on p "[PERSON_NAME]" at bounding box center [512, 180] width 112 height 11
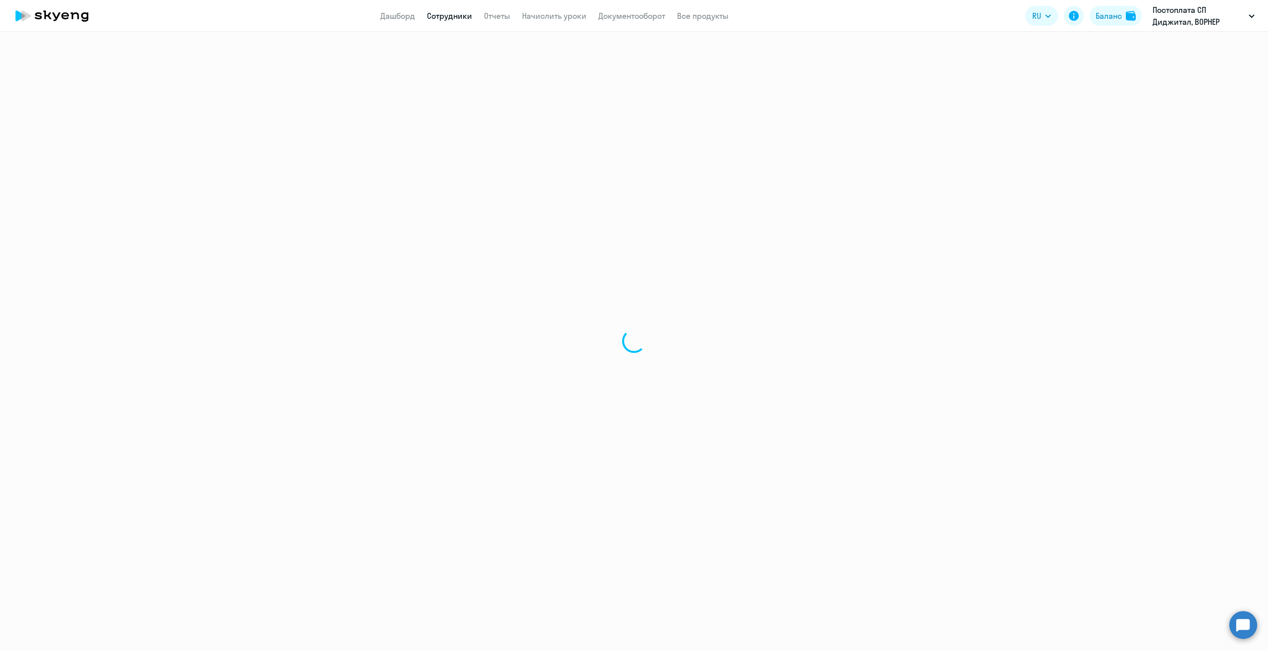
select select "english"
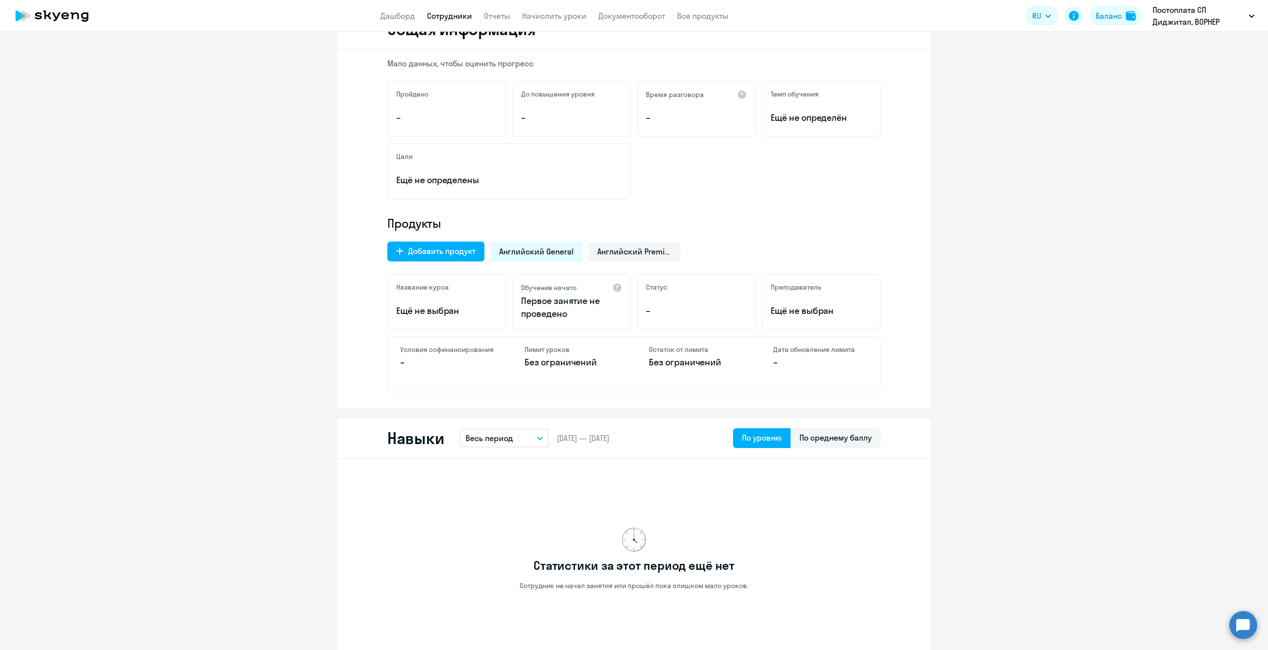
scroll to position [50, 0]
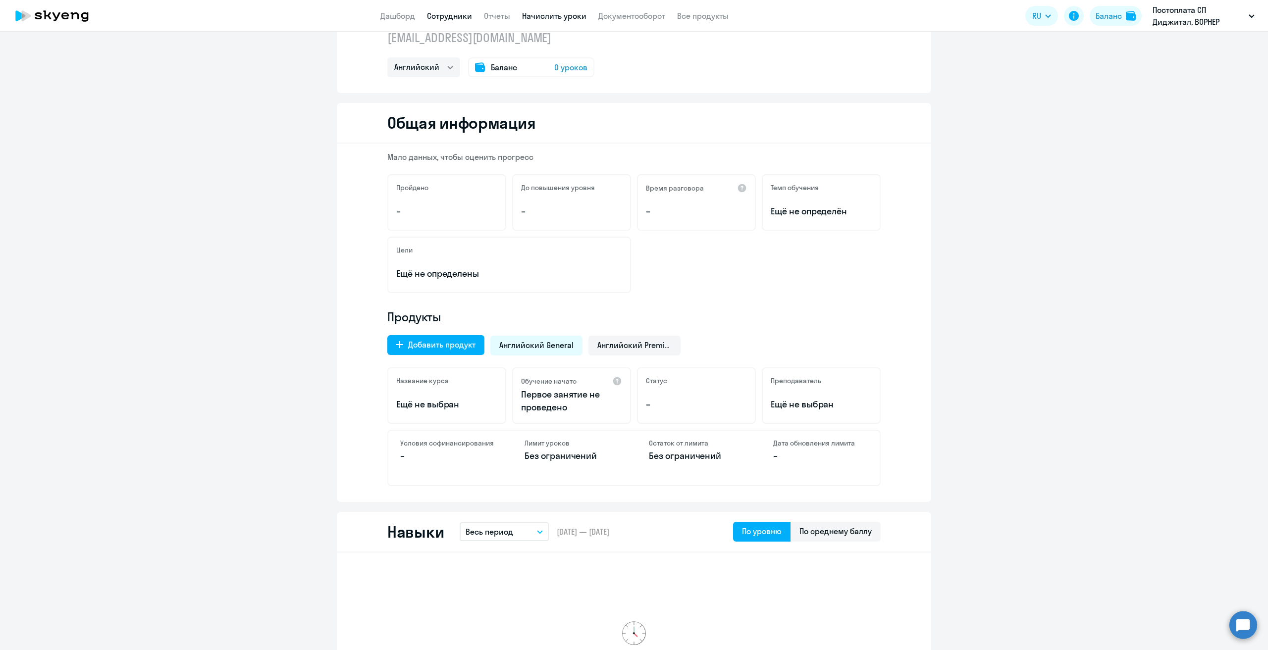
click at [552, 19] on link "Начислить уроки" at bounding box center [554, 16] width 64 height 10
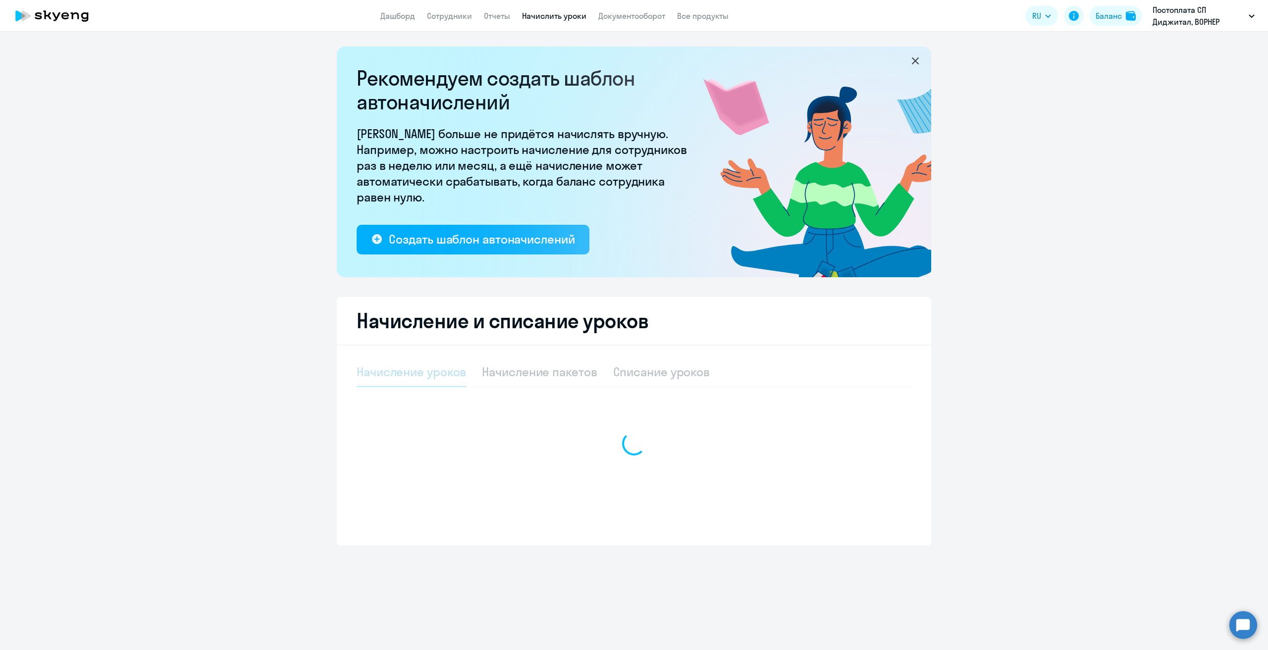
select select "10"
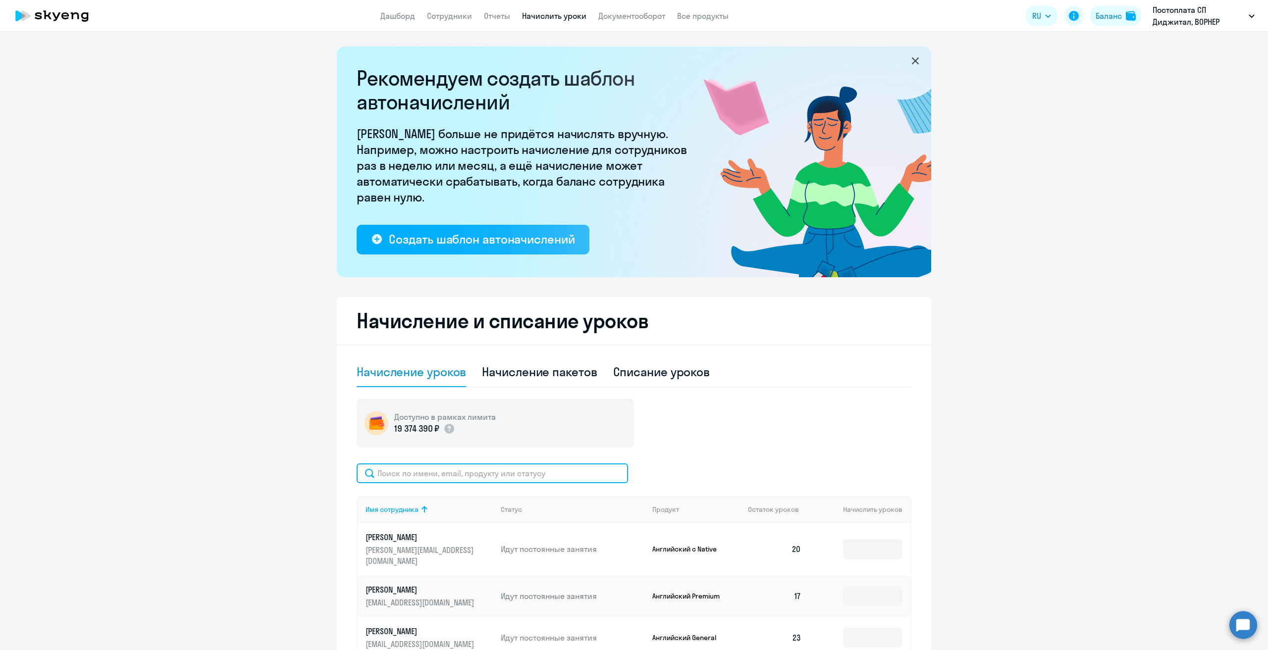
click at [514, 475] on input "text" at bounding box center [492, 474] width 271 height 20
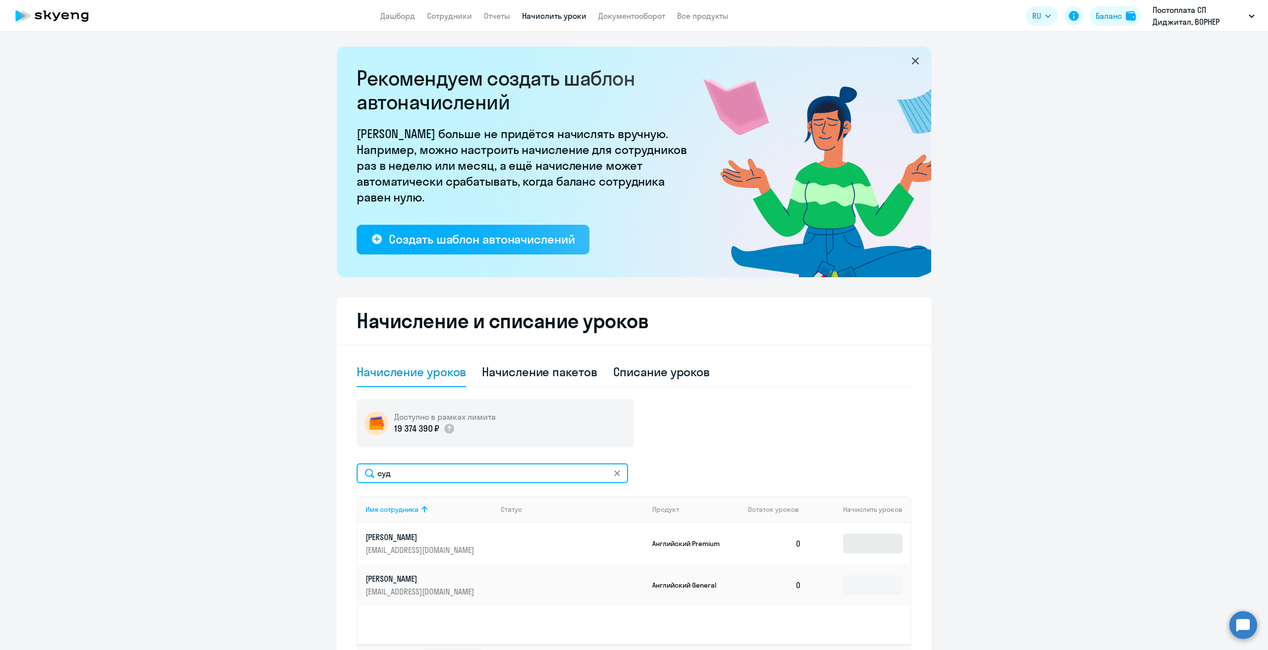
type input "суд"
click at [859, 539] on input at bounding box center [872, 544] width 59 height 20
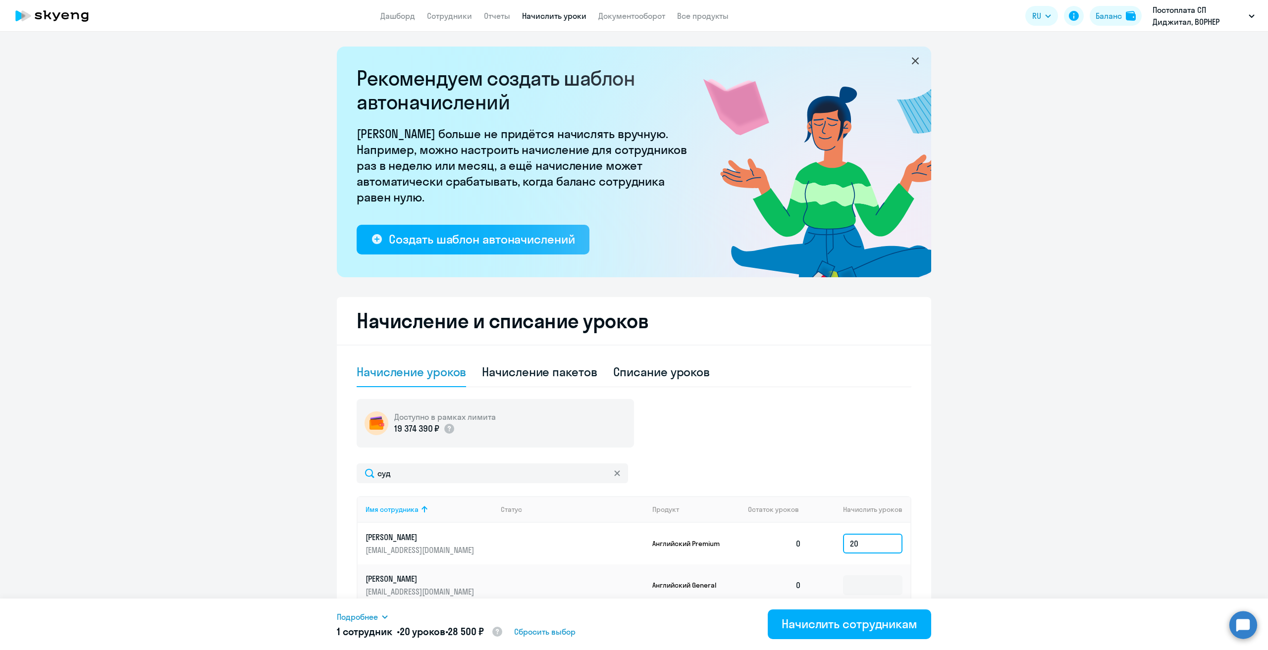
type input "20"
click at [859, 624] on div "Начислить сотрудникам" at bounding box center [850, 624] width 136 height 16
